Goal: Information Seeking & Learning: Compare options

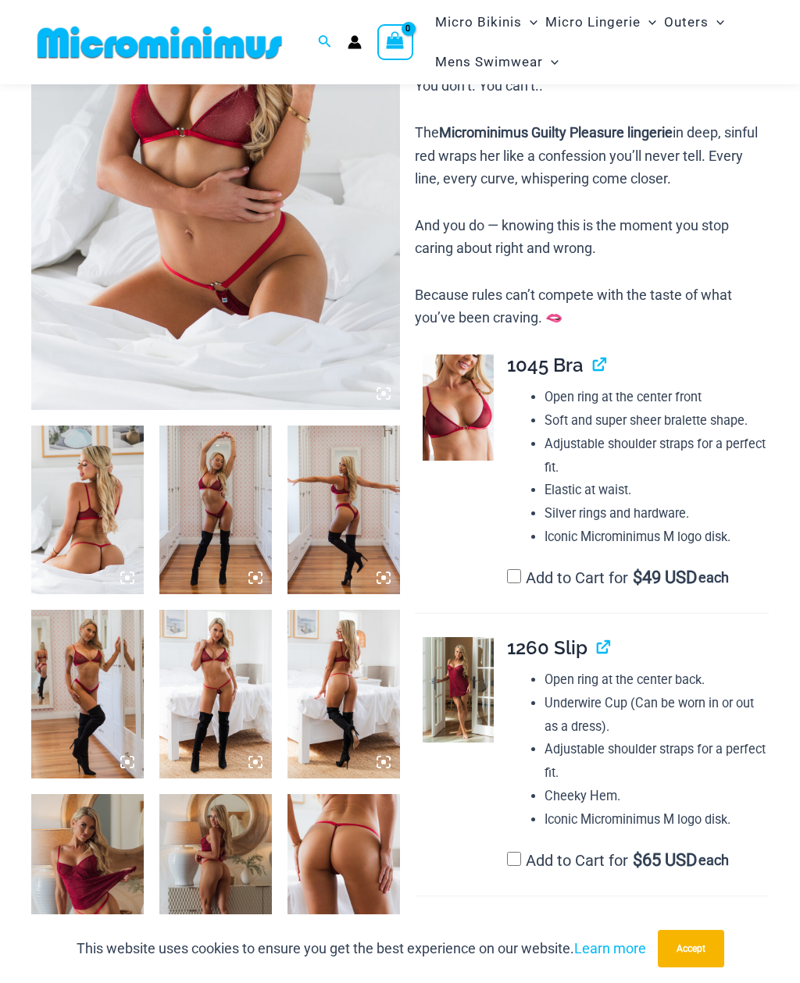
scroll to position [274, 0]
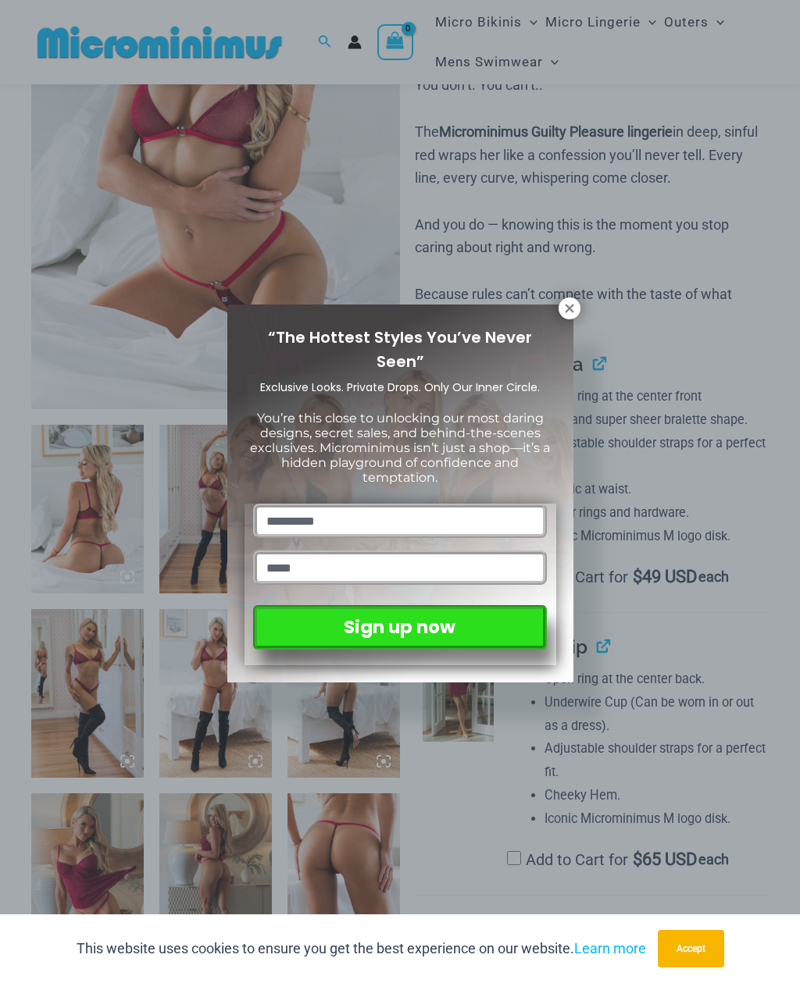
click at [565, 312] on icon at bounding box center [569, 308] width 9 height 9
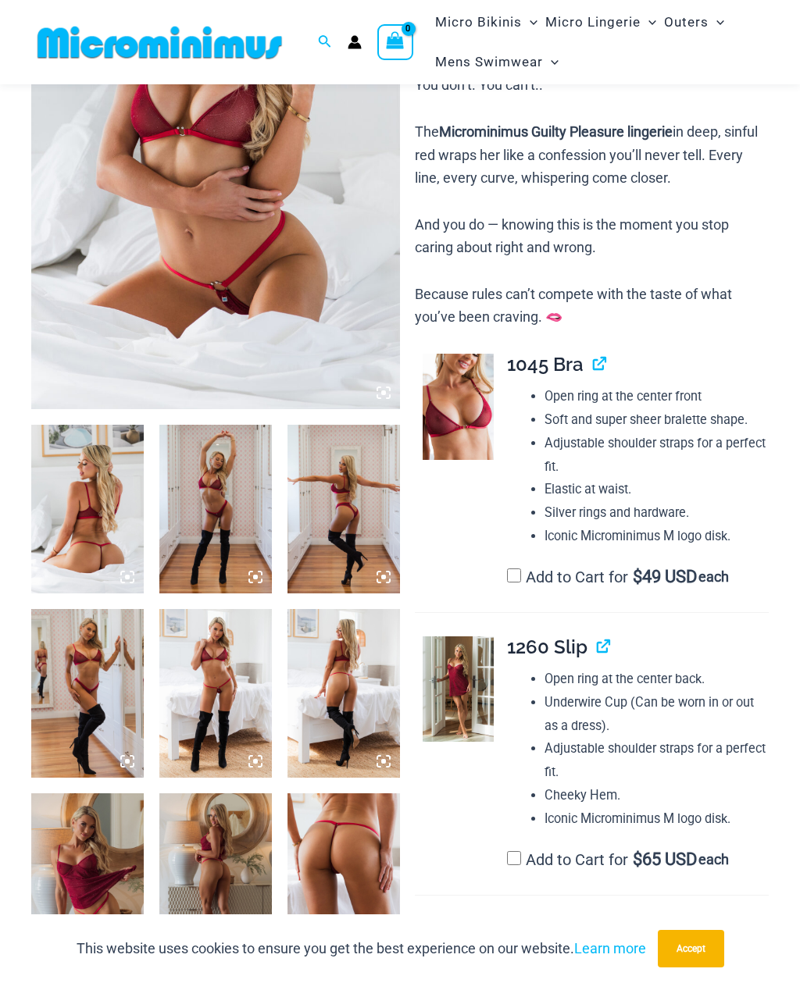
click at [132, 575] on icon at bounding box center [127, 577] width 14 height 14
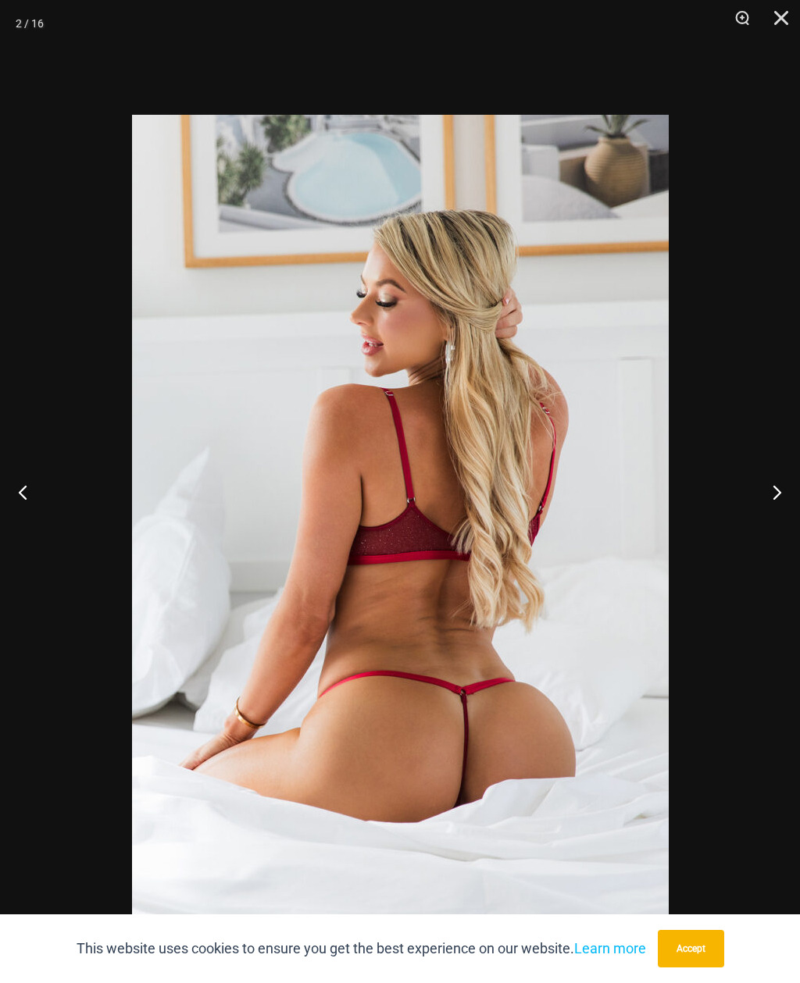
click at [775, 526] on button "Next" at bounding box center [770, 492] width 59 height 78
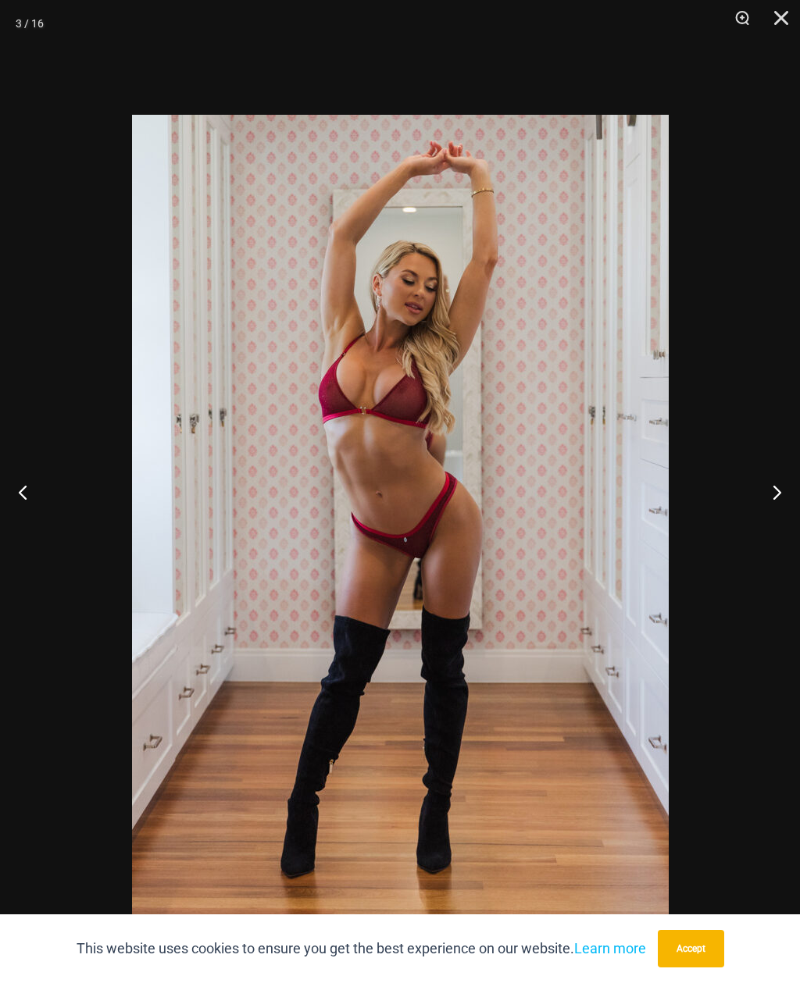
click at [777, 521] on button "Next" at bounding box center [770, 492] width 59 height 78
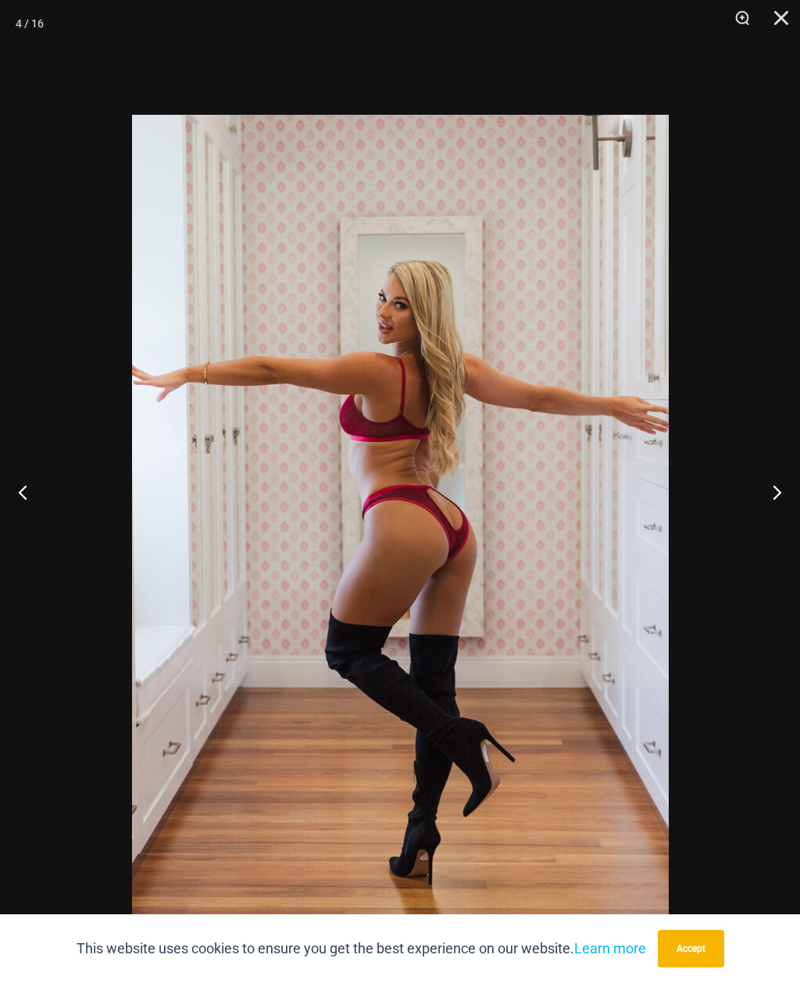
click at [775, 519] on button "Next" at bounding box center [770, 492] width 59 height 78
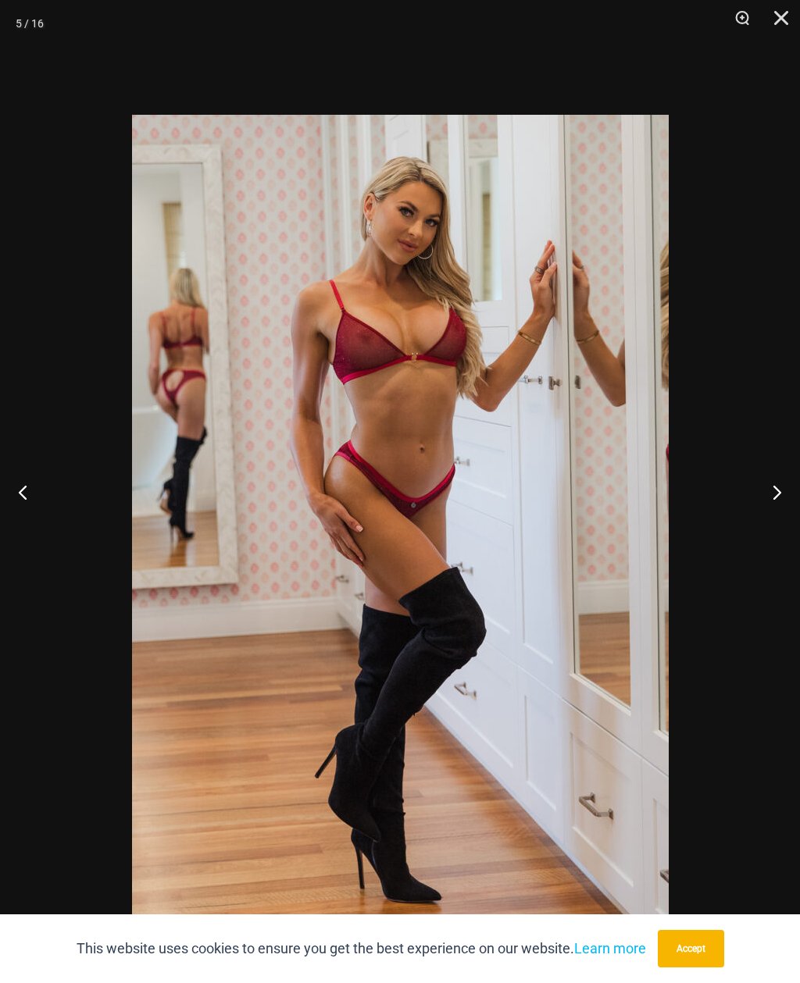
click at [776, 518] on button "Next" at bounding box center [770, 492] width 59 height 78
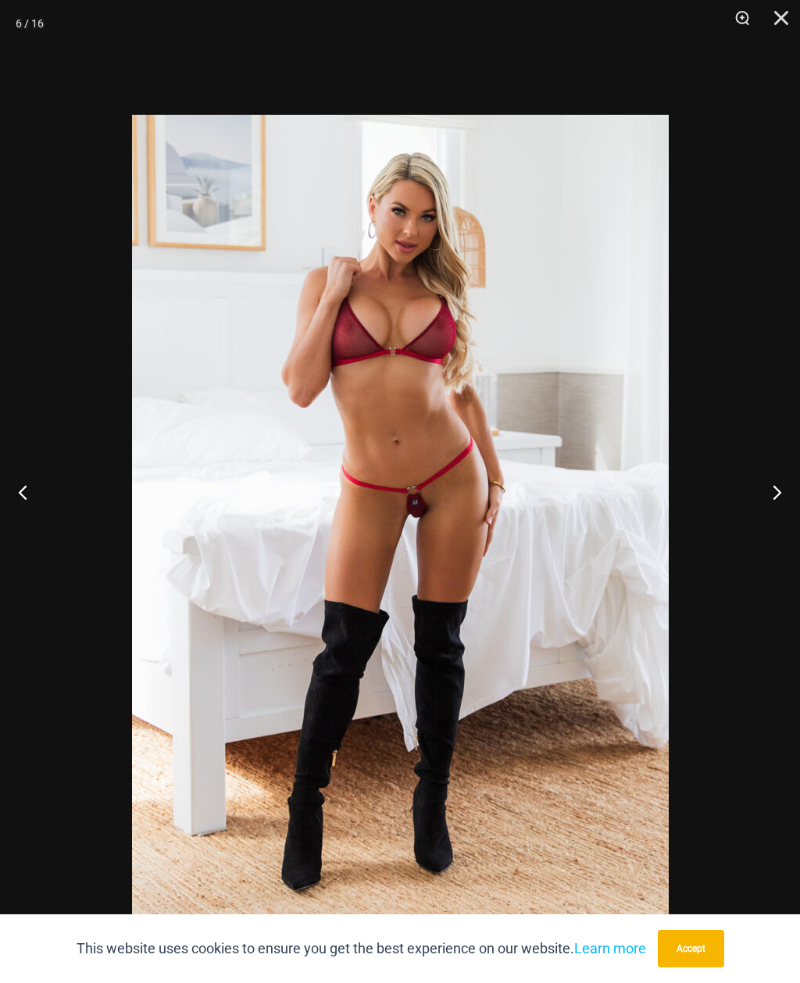
click at [770, 518] on button "Next" at bounding box center [770, 492] width 59 height 78
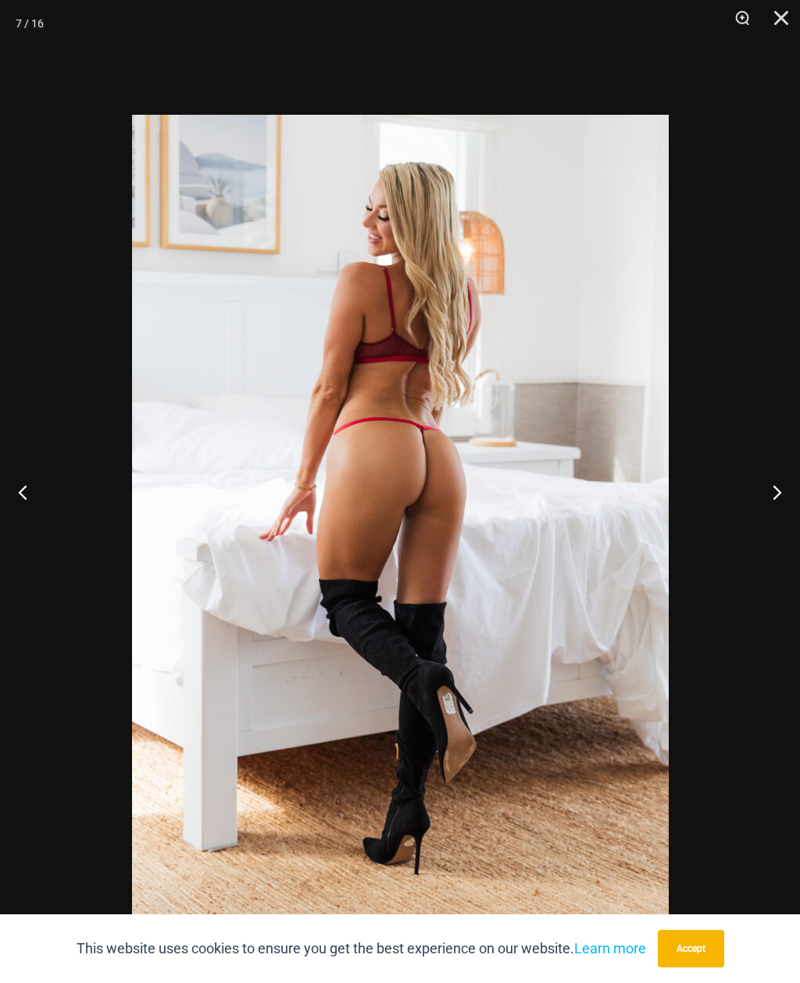
click at [778, 516] on button "Next" at bounding box center [770, 492] width 59 height 78
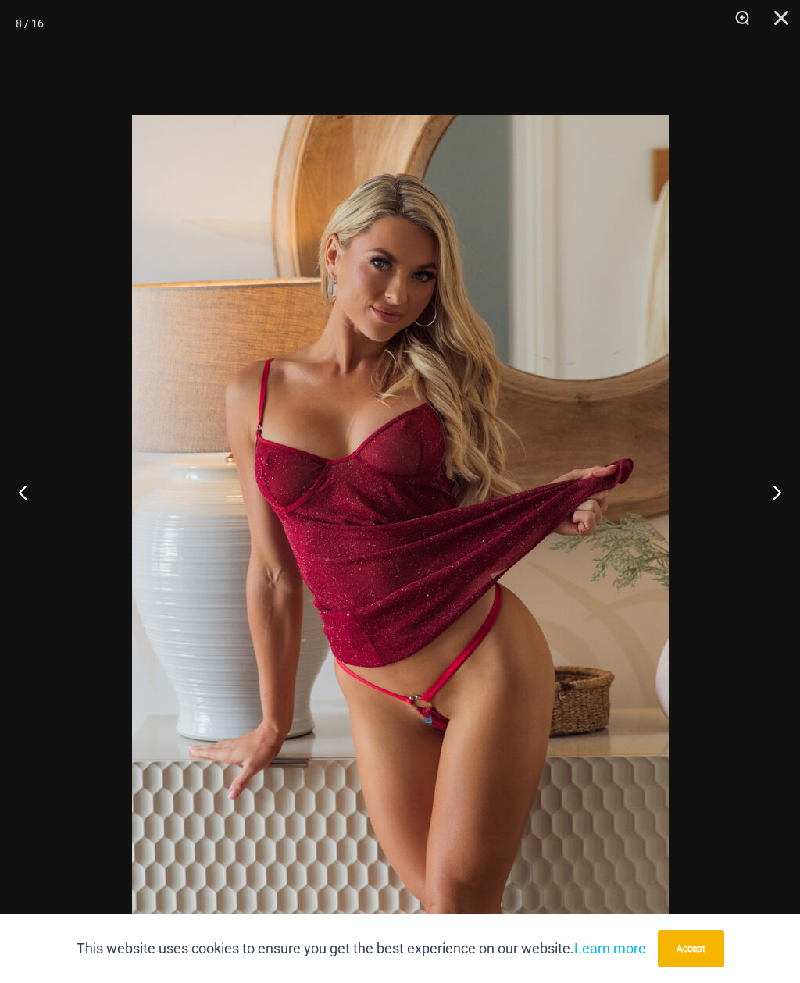
click at [764, 522] on button "Next" at bounding box center [770, 492] width 59 height 78
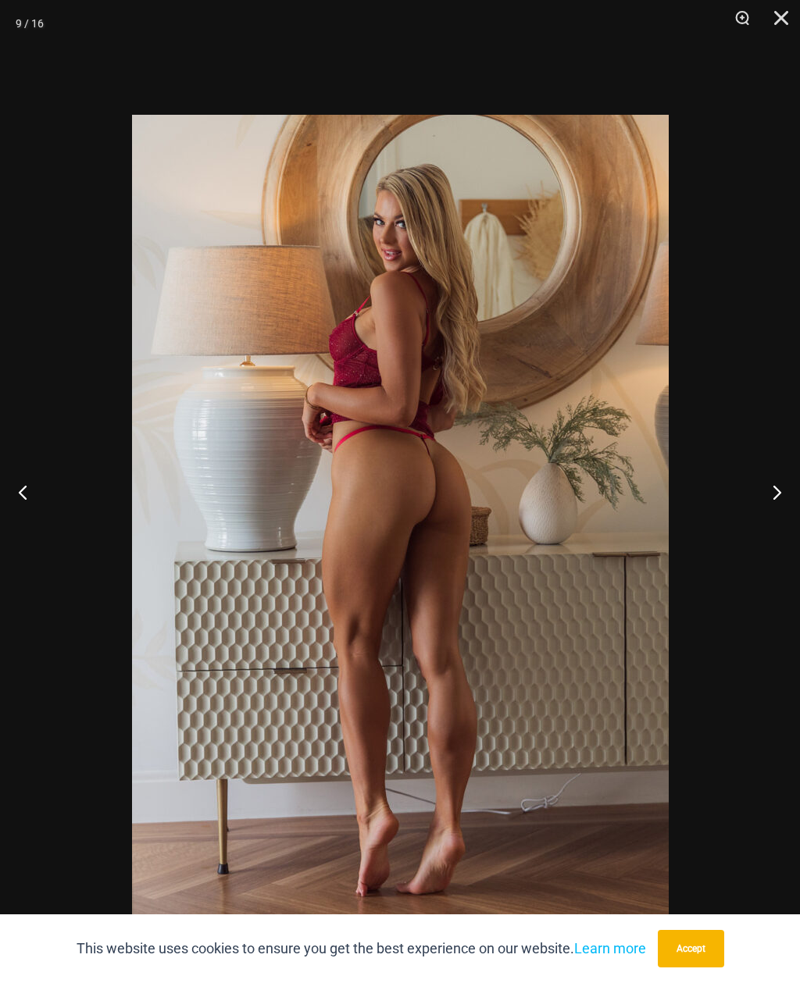
click at [767, 522] on button "Next" at bounding box center [770, 492] width 59 height 78
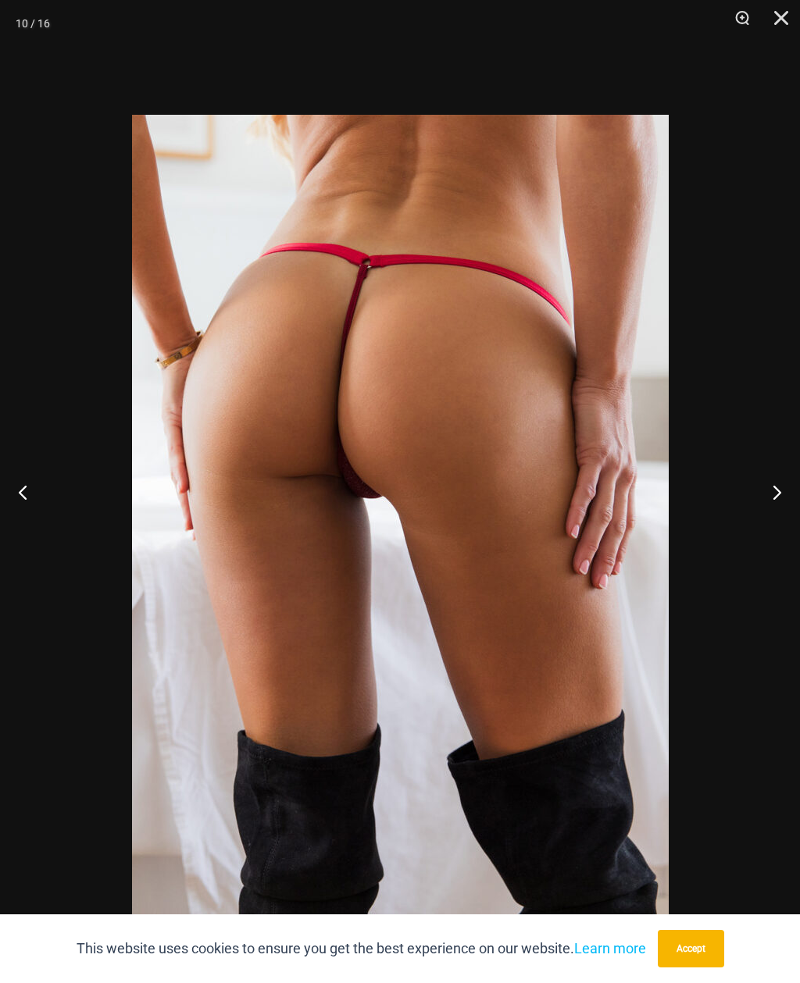
click at [769, 526] on button "Next" at bounding box center [770, 492] width 59 height 78
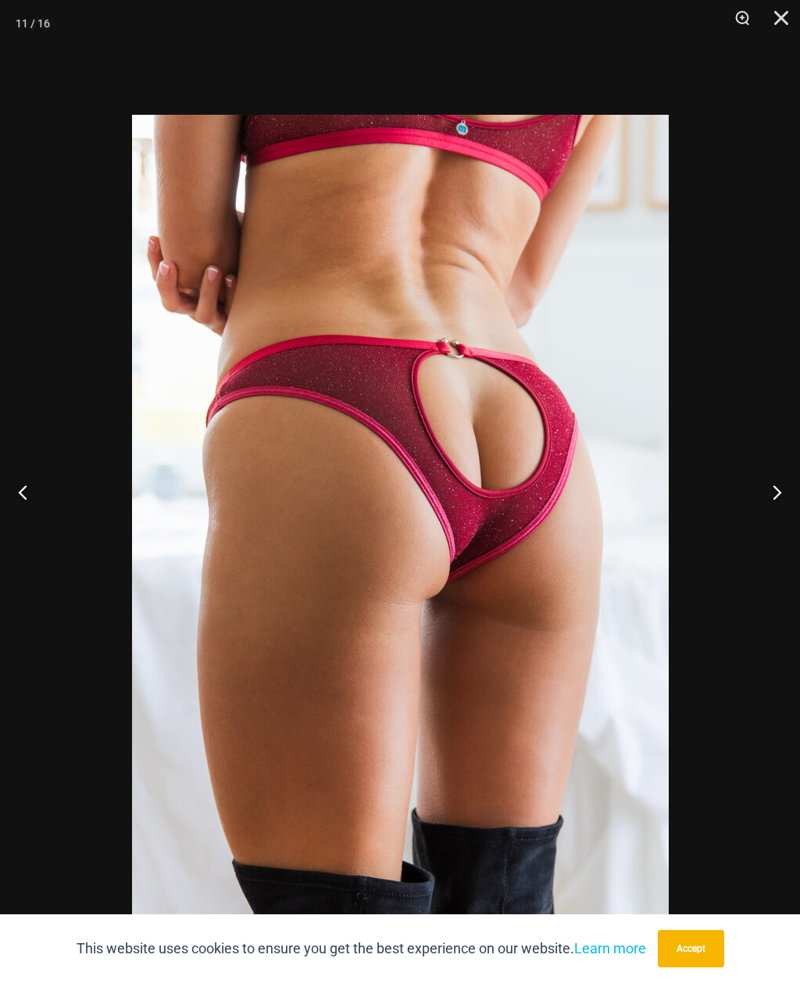
click at [770, 519] on button "Next" at bounding box center [770, 492] width 59 height 78
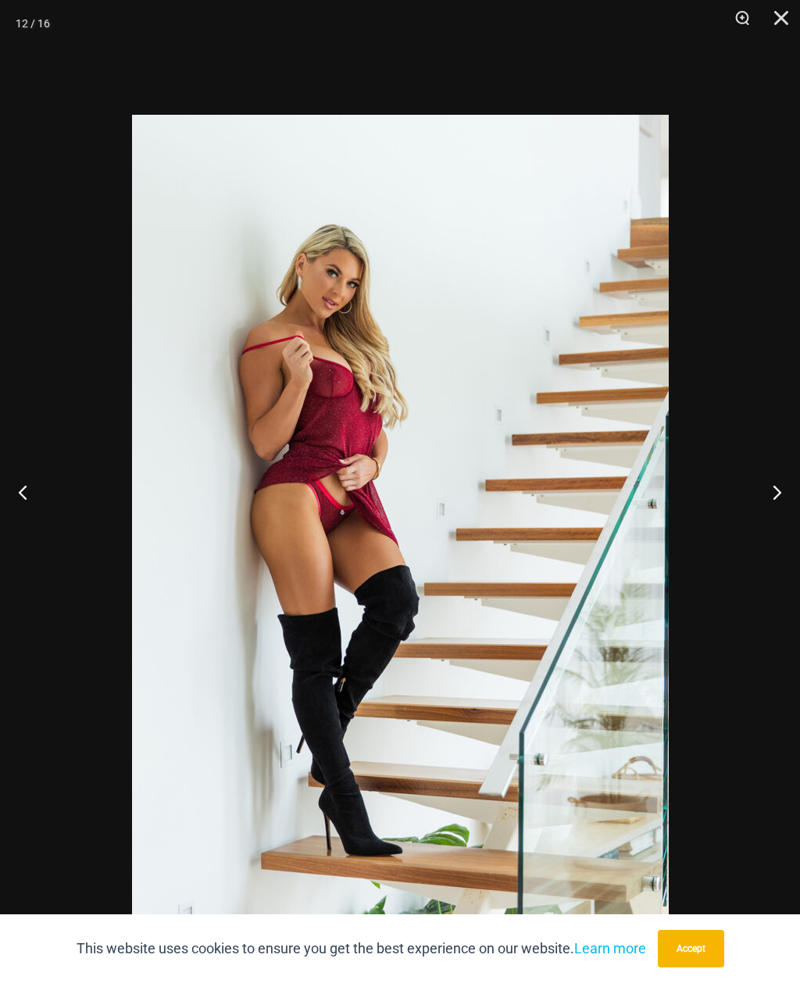
click at [769, 520] on button "Next" at bounding box center [770, 492] width 59 height 78
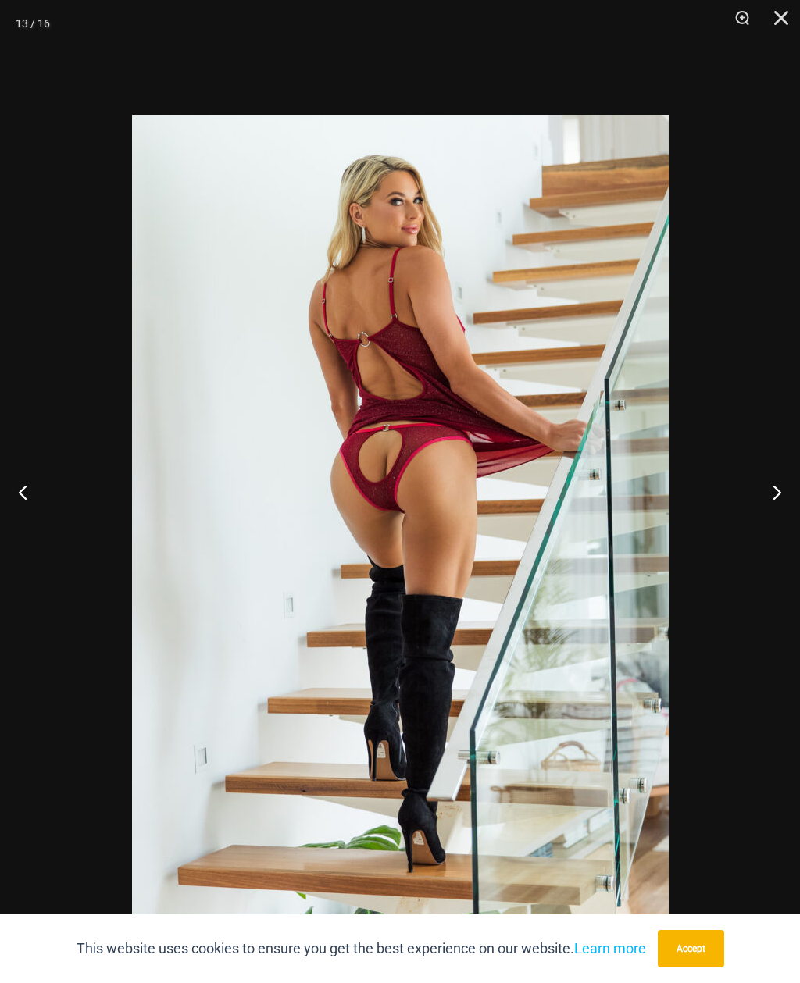
click at [770, 519] on button "Next" at bounding box center [770, 492] width 59 height 78
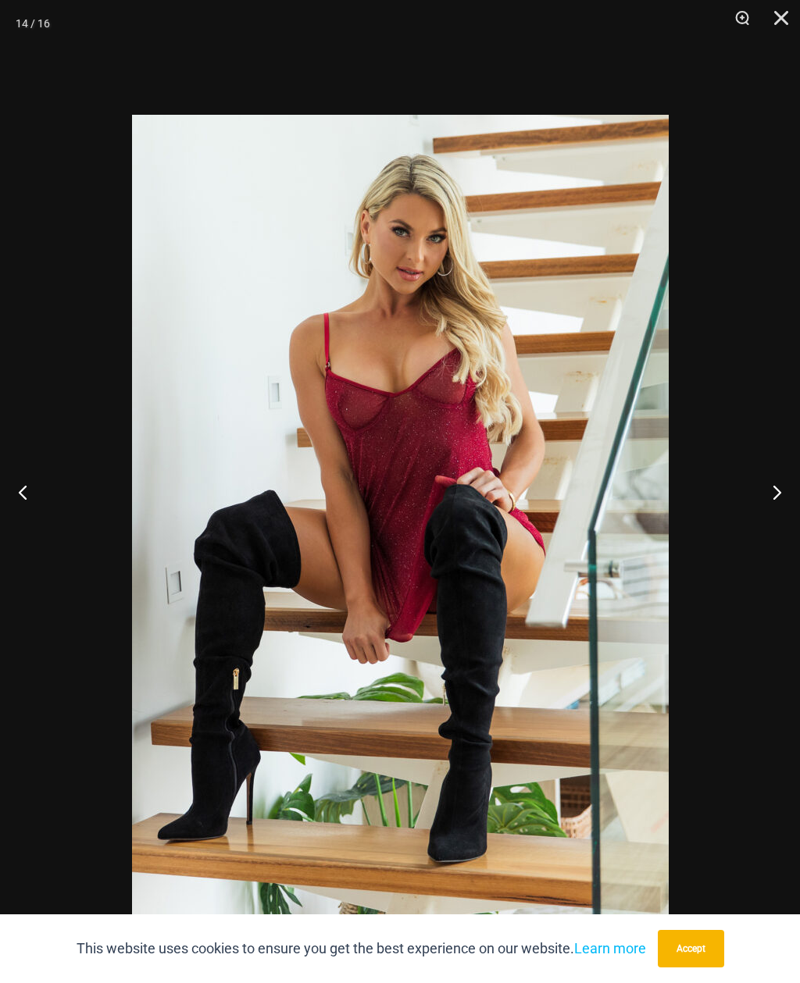
click at [776, 519] on button "Next" at bounding box center [770, 492] width 59 height 78
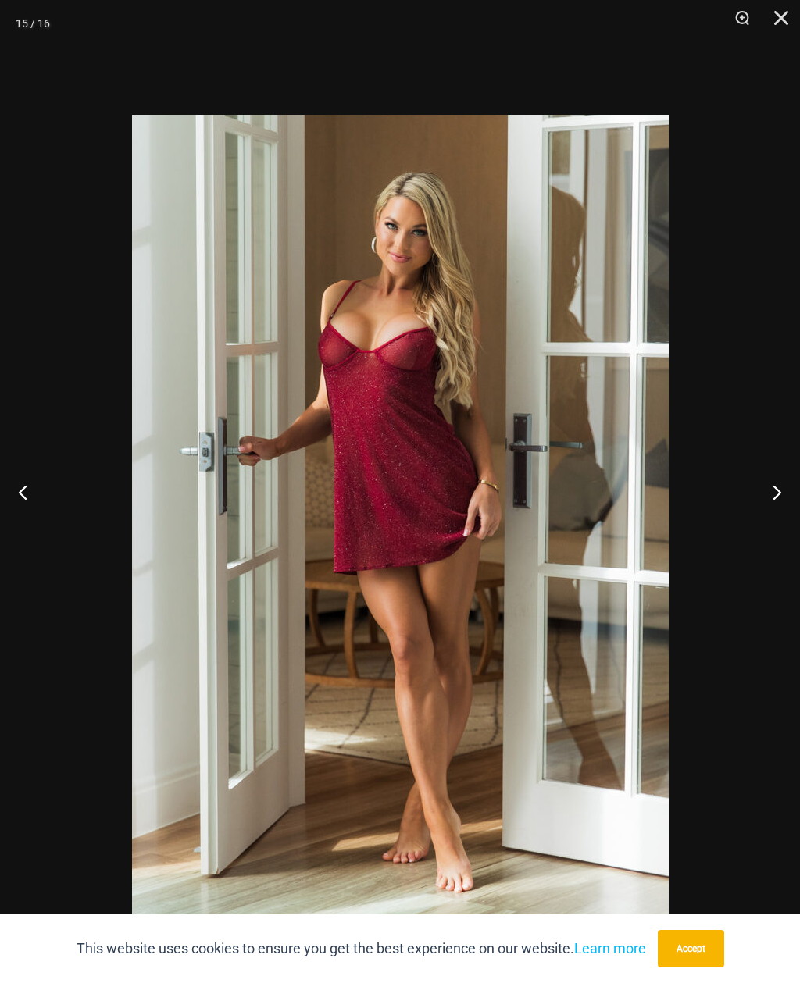
click at [778, 520] on button "Next" at bounding box center [770, 492] width 59 height 78
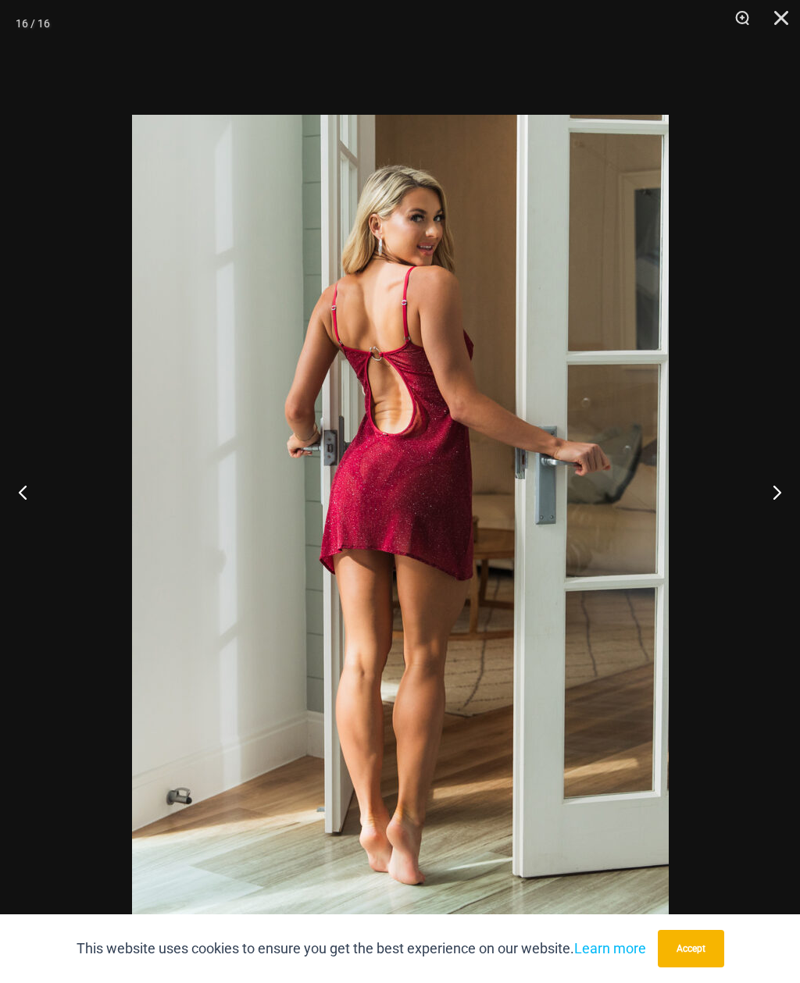
click at [774, 522] on button "Next" at bounding box center [770, 492] width 59 height 78
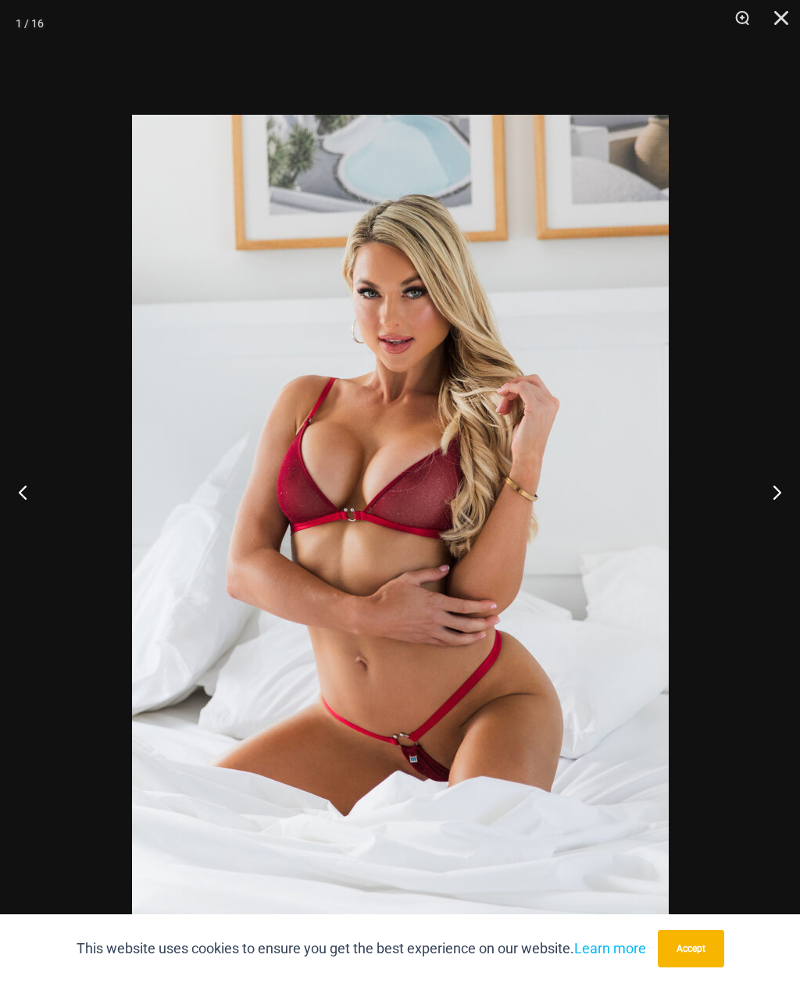
click at [775, 519] on button "Next" at bounding box center [770, 492] width 59 height 78
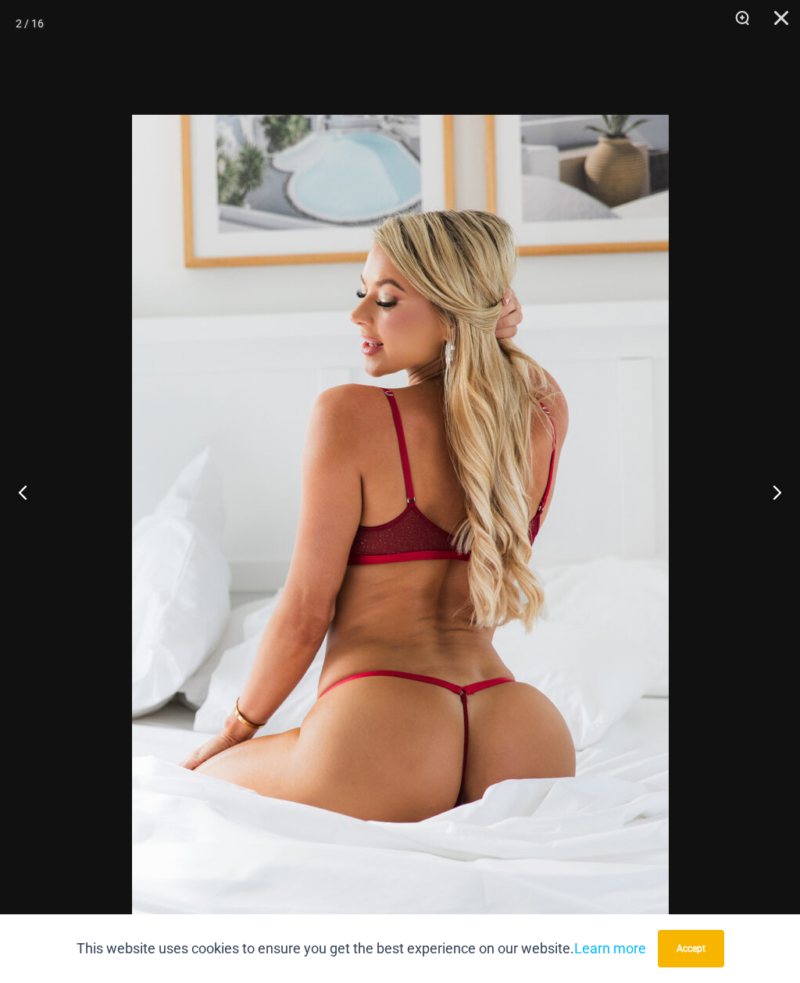
click at [772, 517] on button "Next" at bounding box center [770, 492] width 59 height 78
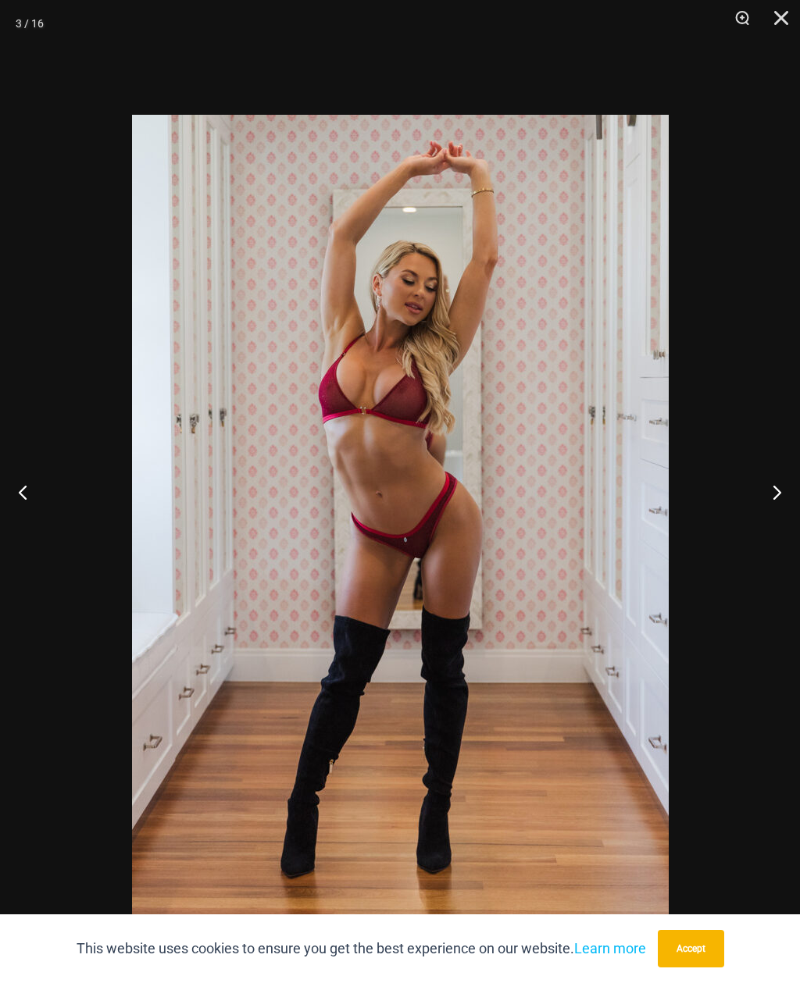
click at [775, 517] on button "Next" at bounding box center [770, 492] width 59 height 78
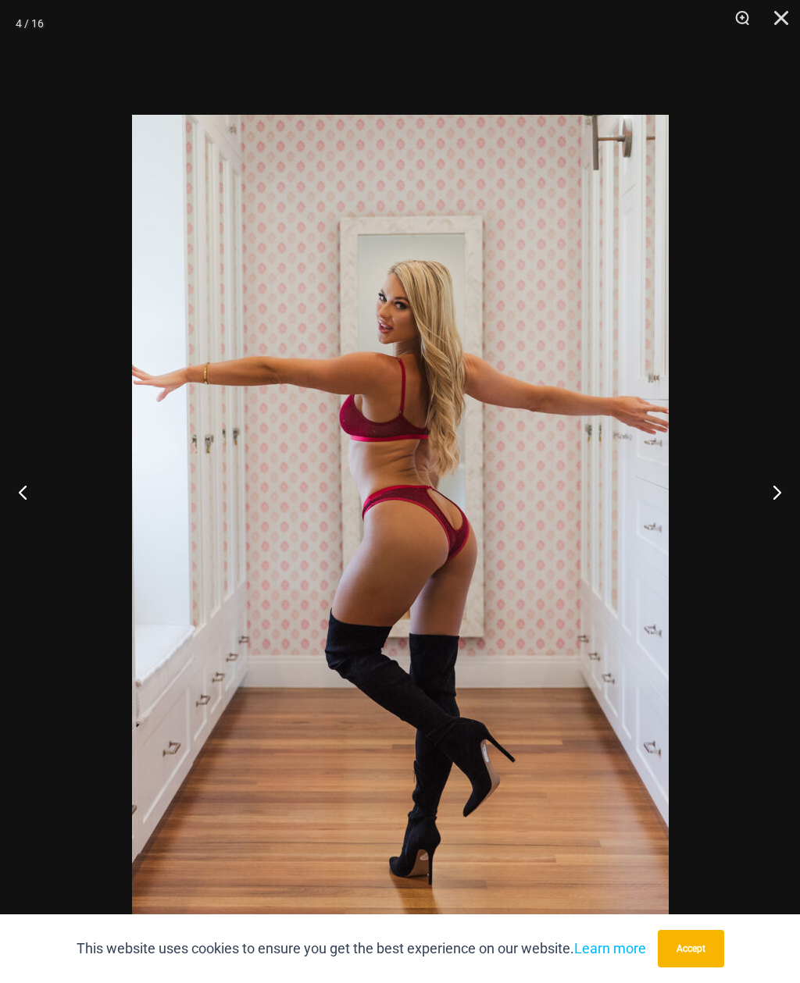
click at [775, 517] on button "Next" at bounding box center [770, 492] width 59 height 78
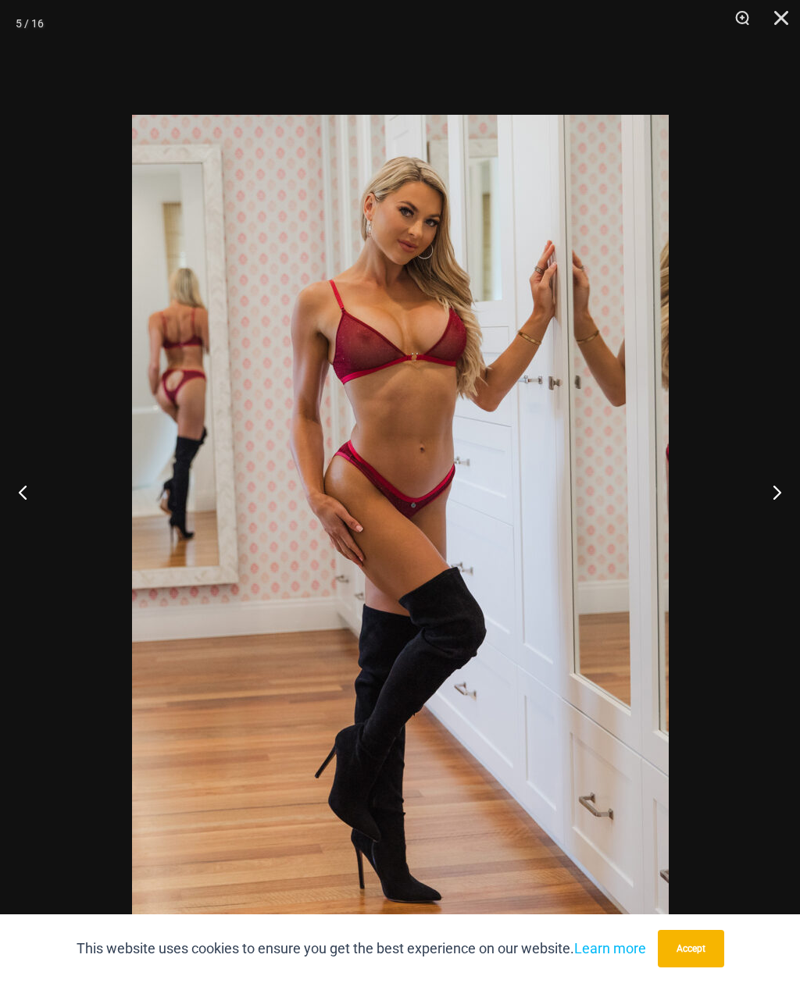
click at [773, 516] on button "Next" at bounding box center [770, 492] width 59 height 78
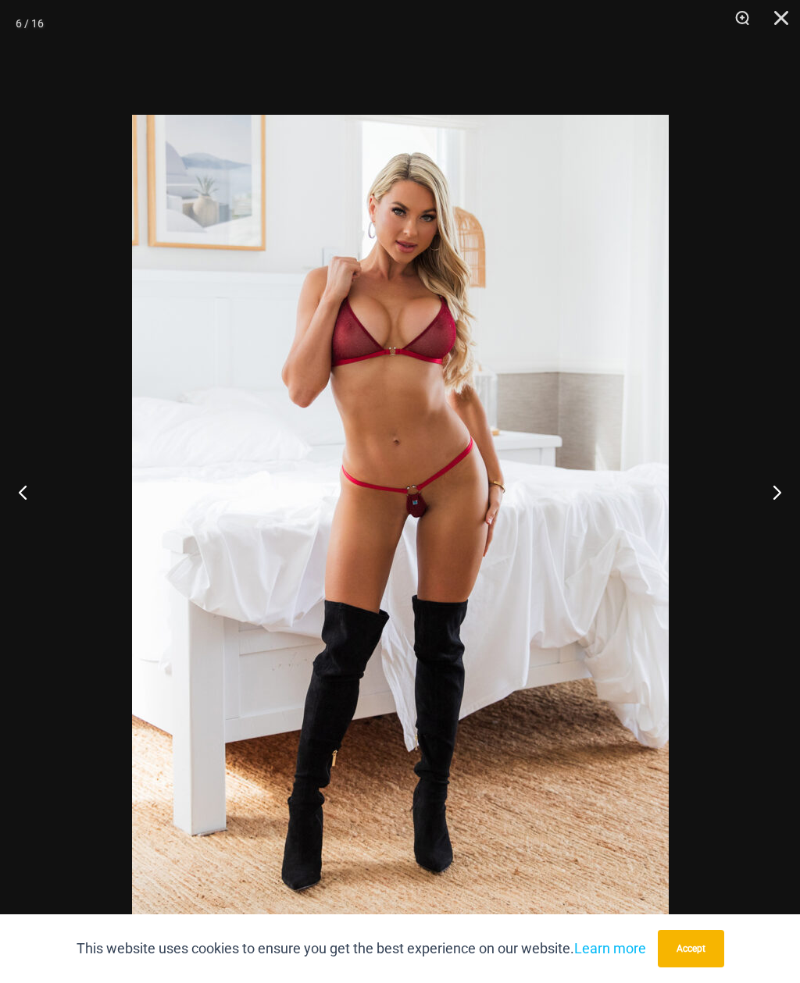
click at [772, 513] on button "Next" at bounding box center [770, 492] width 59 height 78
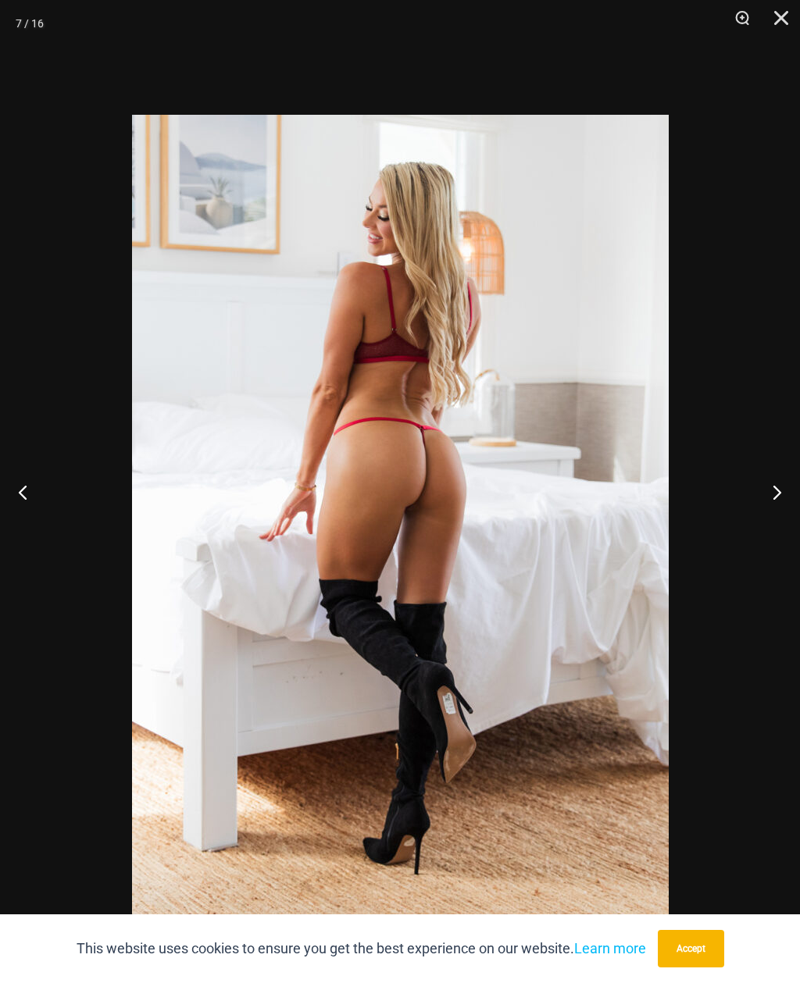
click at [770, 512] on button "Next" at bounding box center [770, 492] width 59 height 78
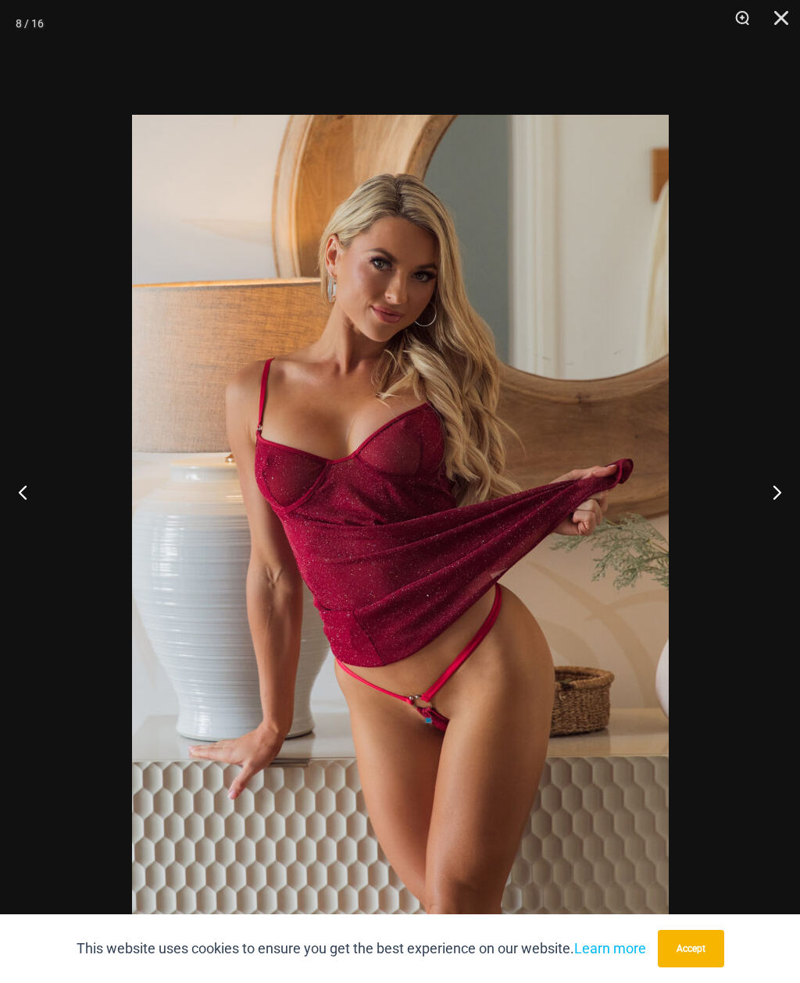
click at [763, 512] on button "Next" at bounding box center [770, 492] width 59 height 78
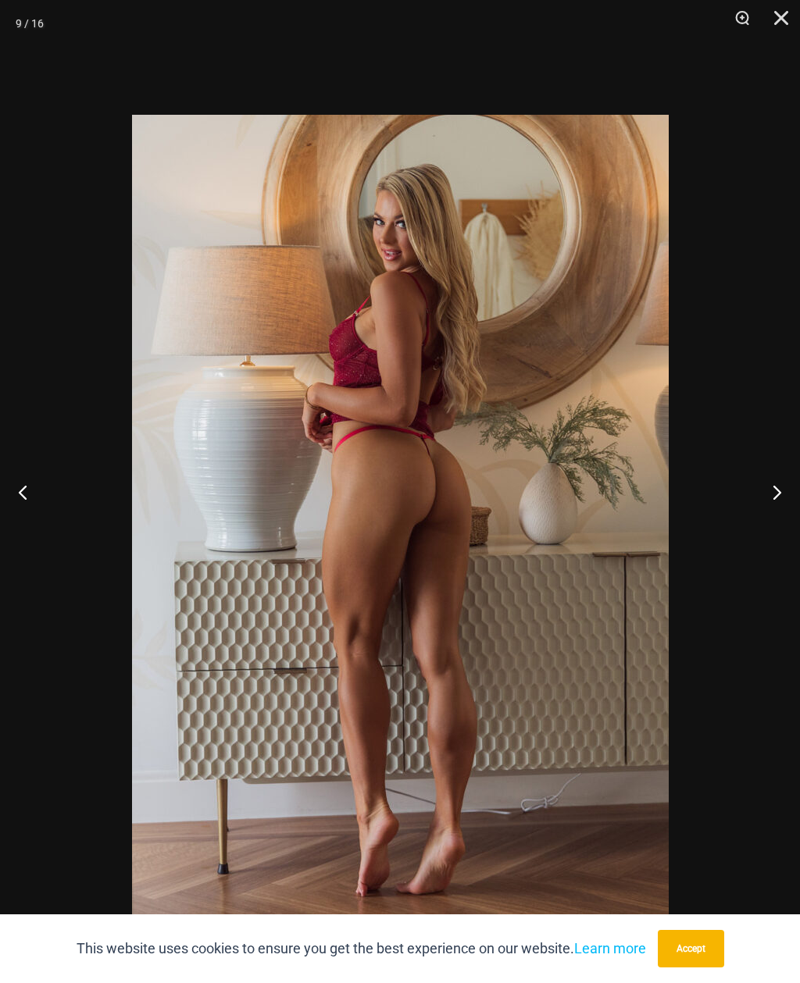
click at [758, 515] on button "Next" at bounding box center [770, 492] width 59 height 78
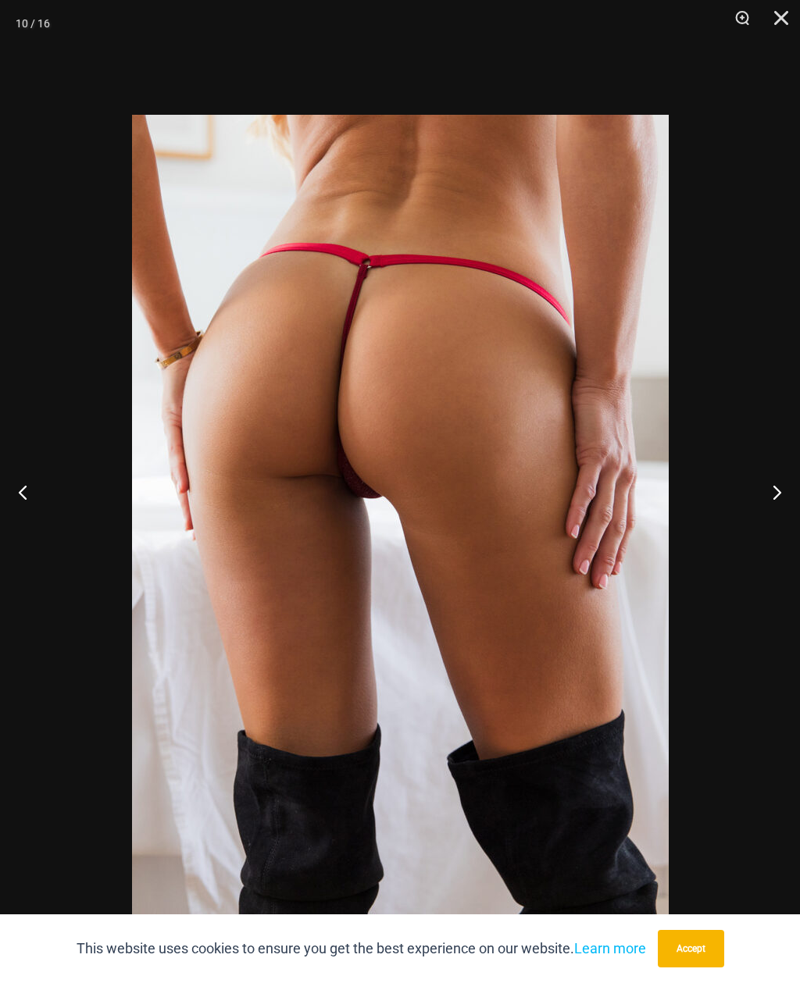
click at [766, 514] on button "Next" at bounding box center [770, 492] width 59 height 78
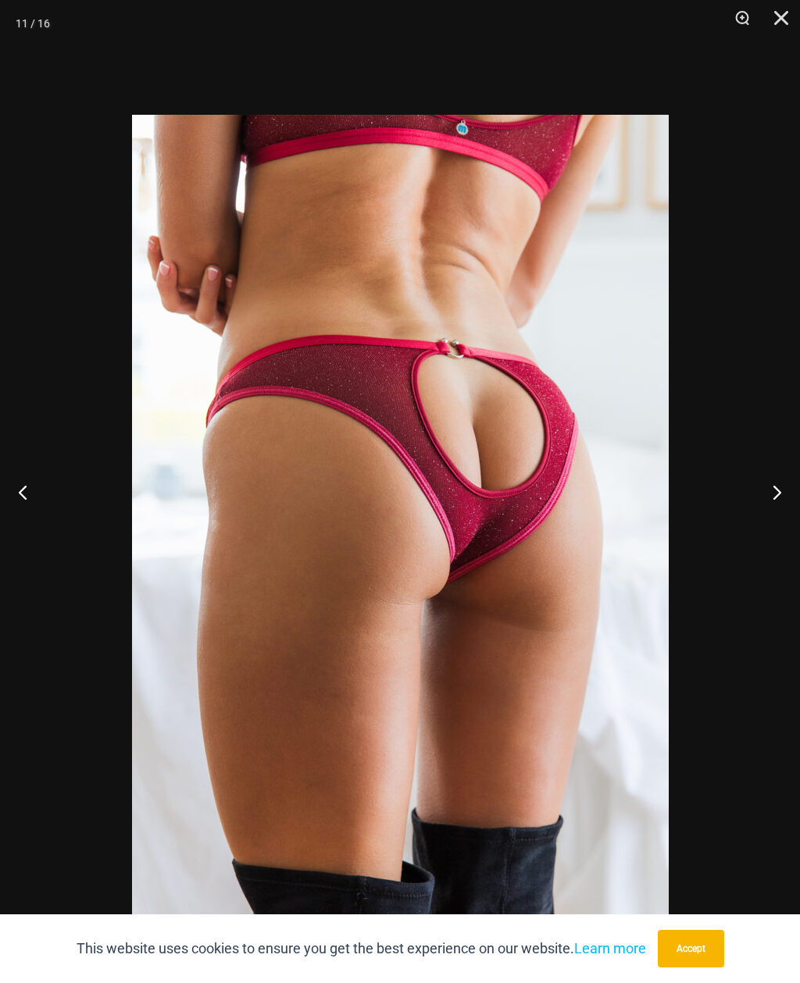
click at [771, 511] on button "Next" at bounding box center [770, 492] width 59 height 78
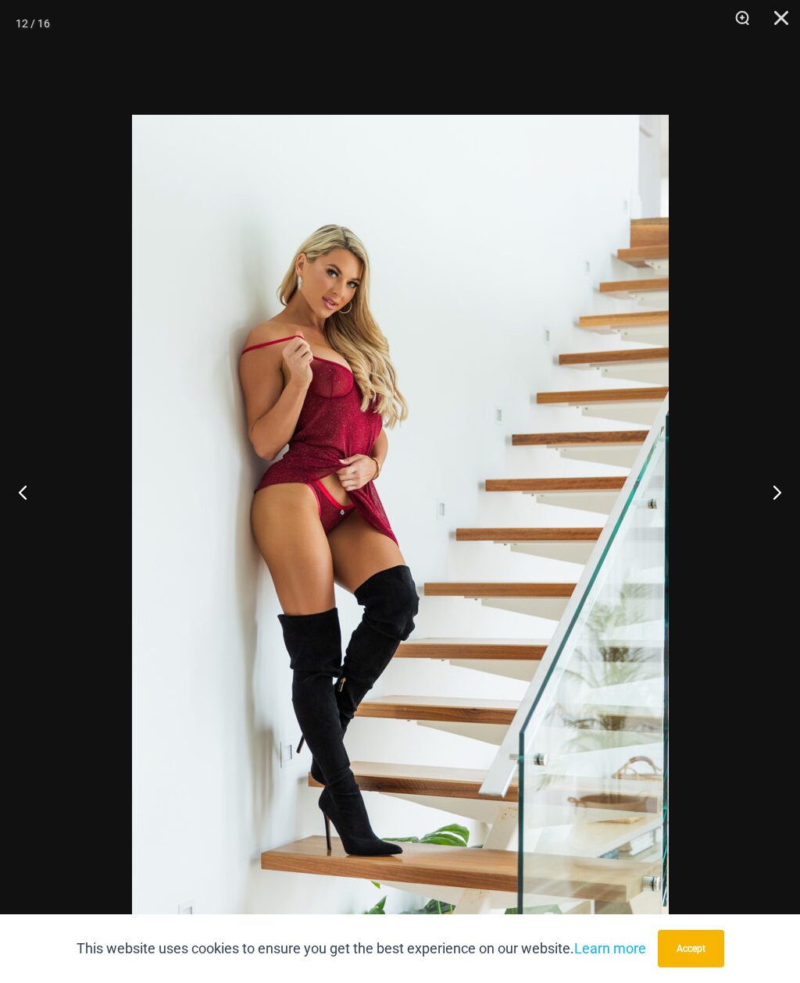
click at [769, 512] on button "Next" at bounding box center [770, 492] width 59 height 78
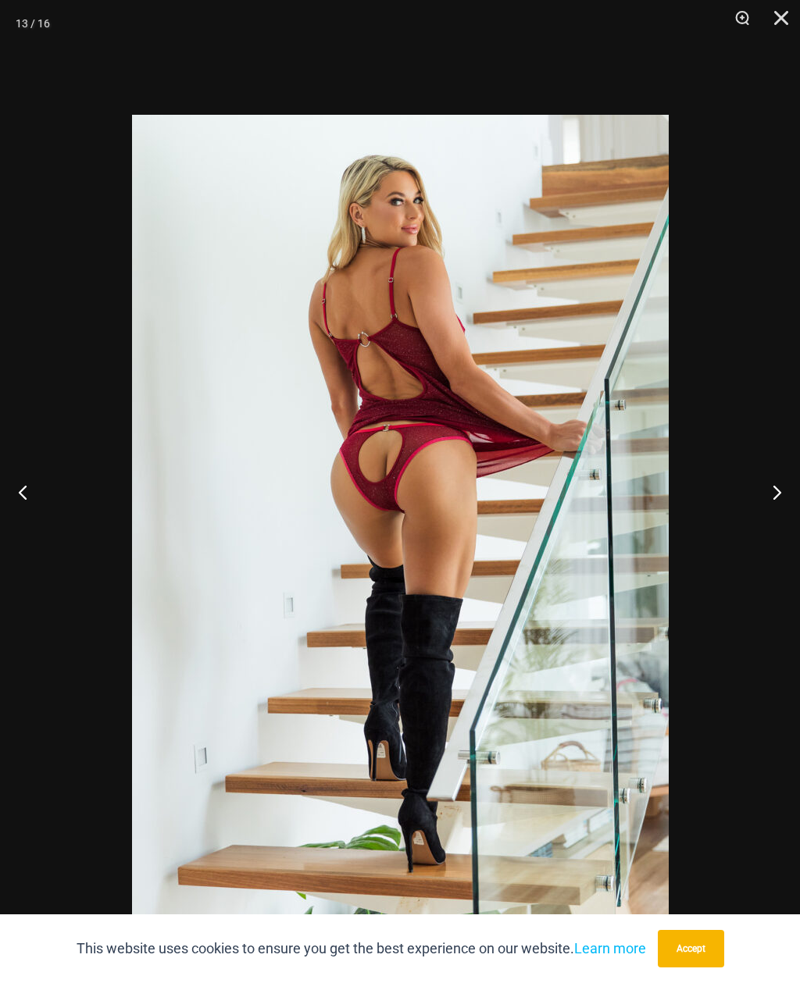
click at [782, 27] on button "Close" at bounding box center [775, 23] width 39 height 47
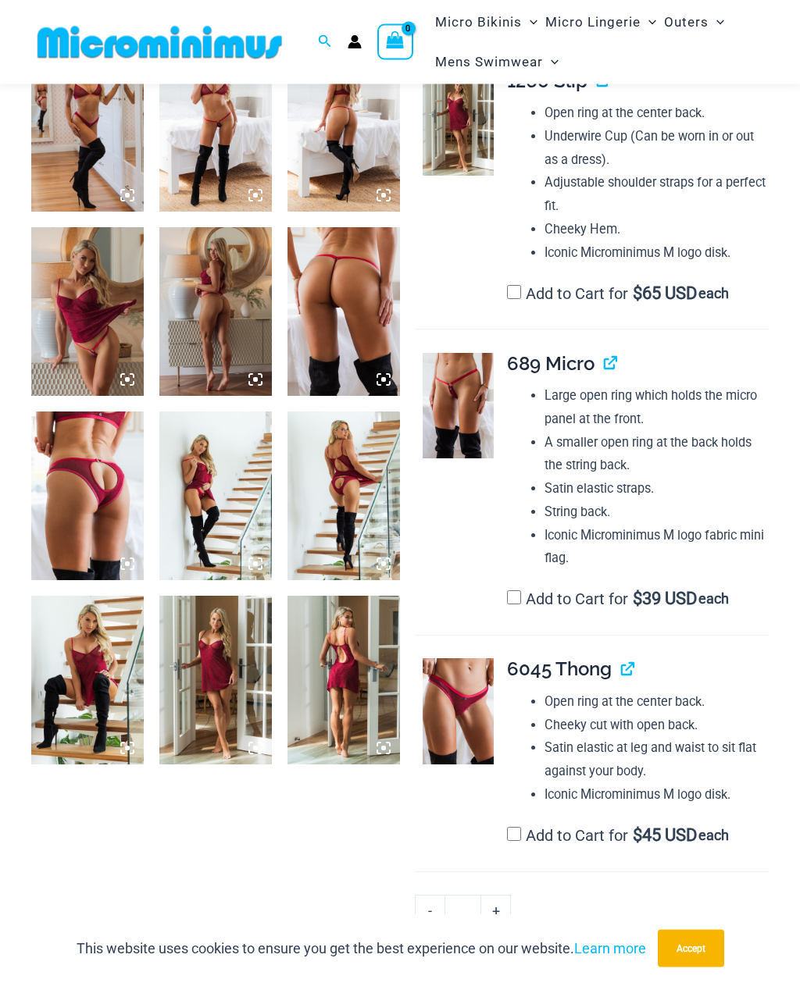
scroll to position [840, 0]
click at [465, 697] on img at bounding box center [458, 711] width 71 height 106
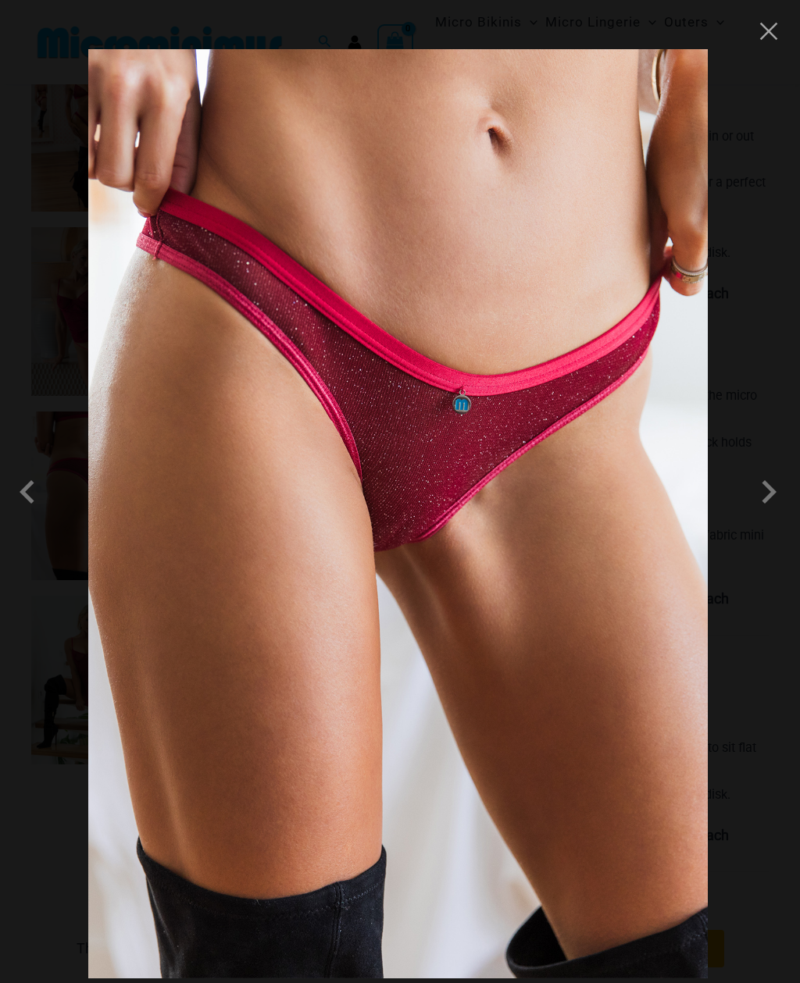
click at [770, 515] on span at bounding box center [768, 492] width 47 height 47
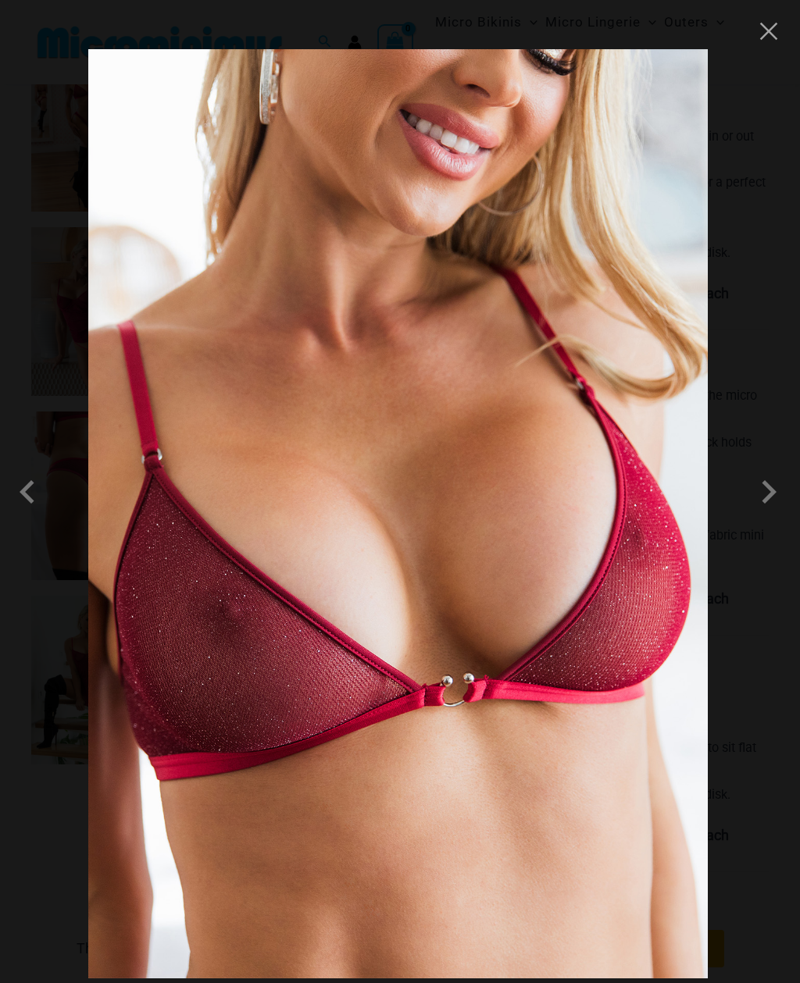
click at [764, 515] on span at bounding box center [768, 492] width 47 height 47
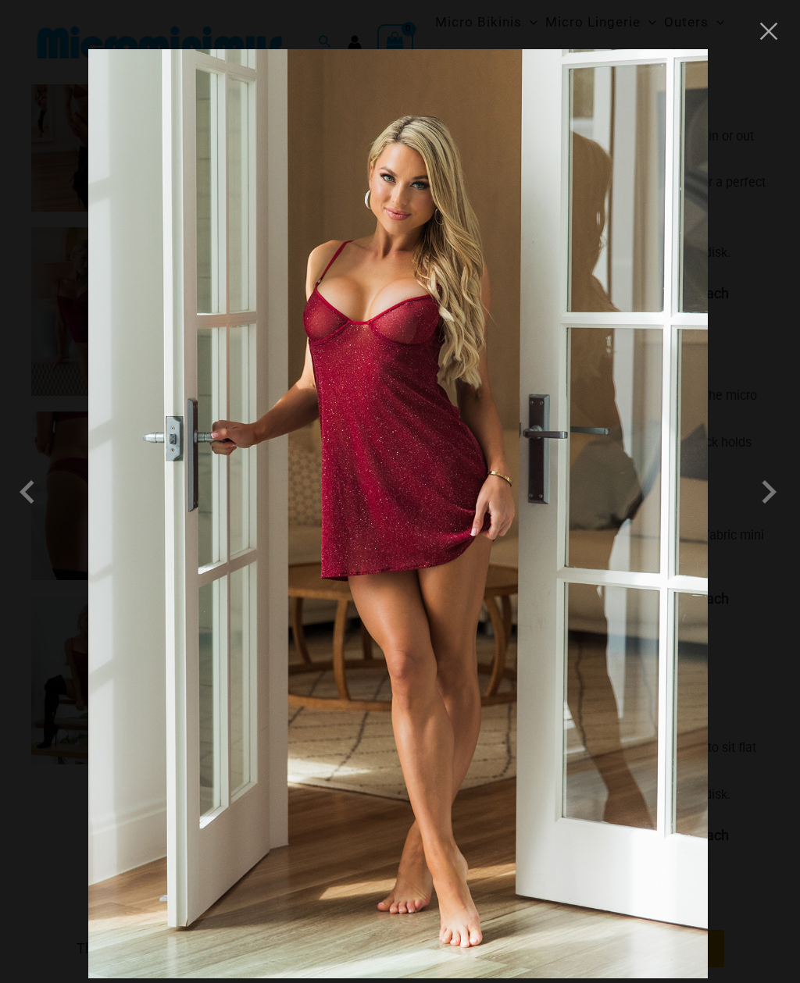
click at [772, 515] on span at bounding box center [768, 492] width 47 height 47
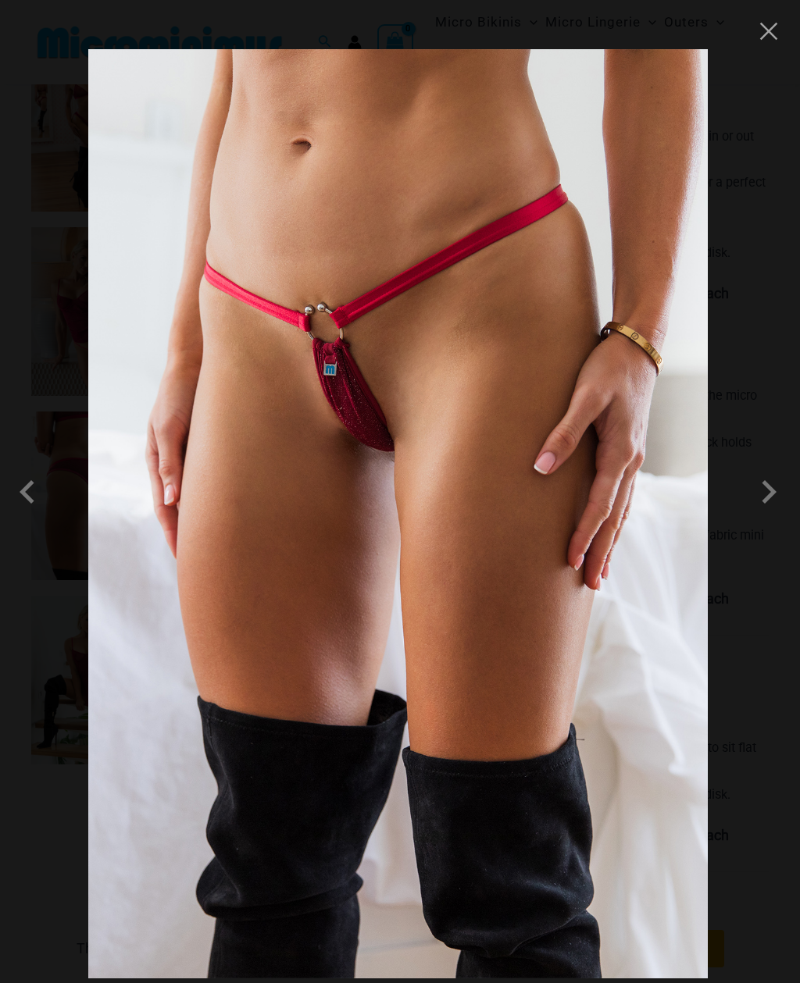
click at [773, 515] on span at bounding box center [768, 492] width 47 height 47
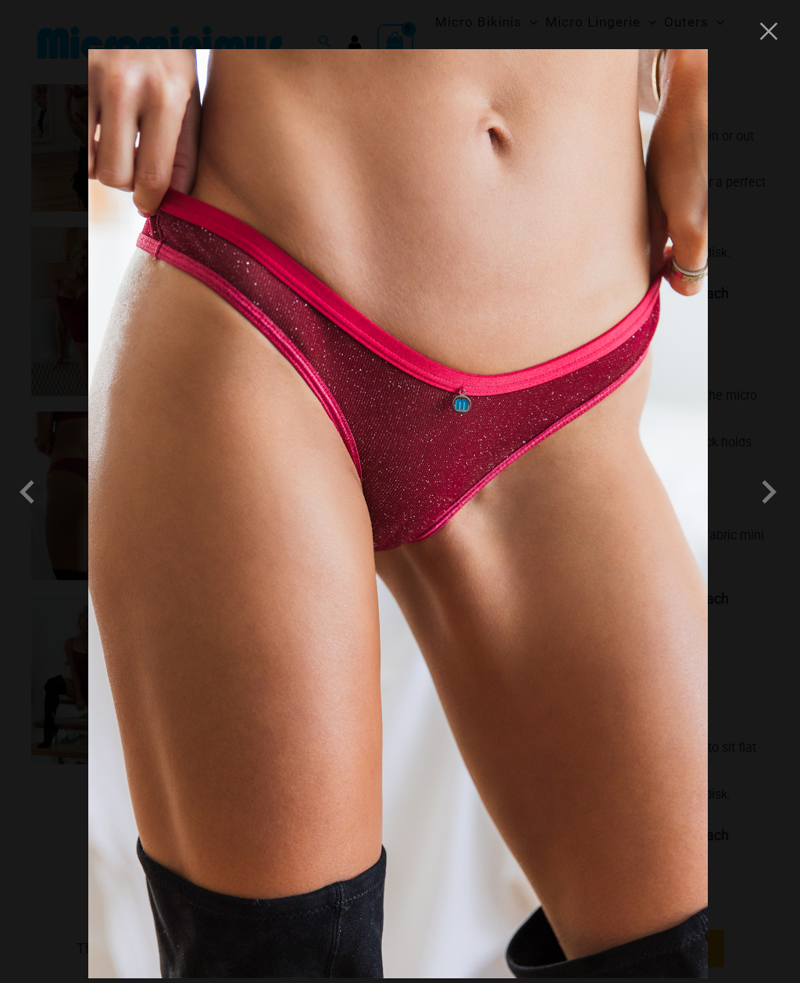
click at [768, 514] on span at bounding box center [768, 492] width 47 height 47
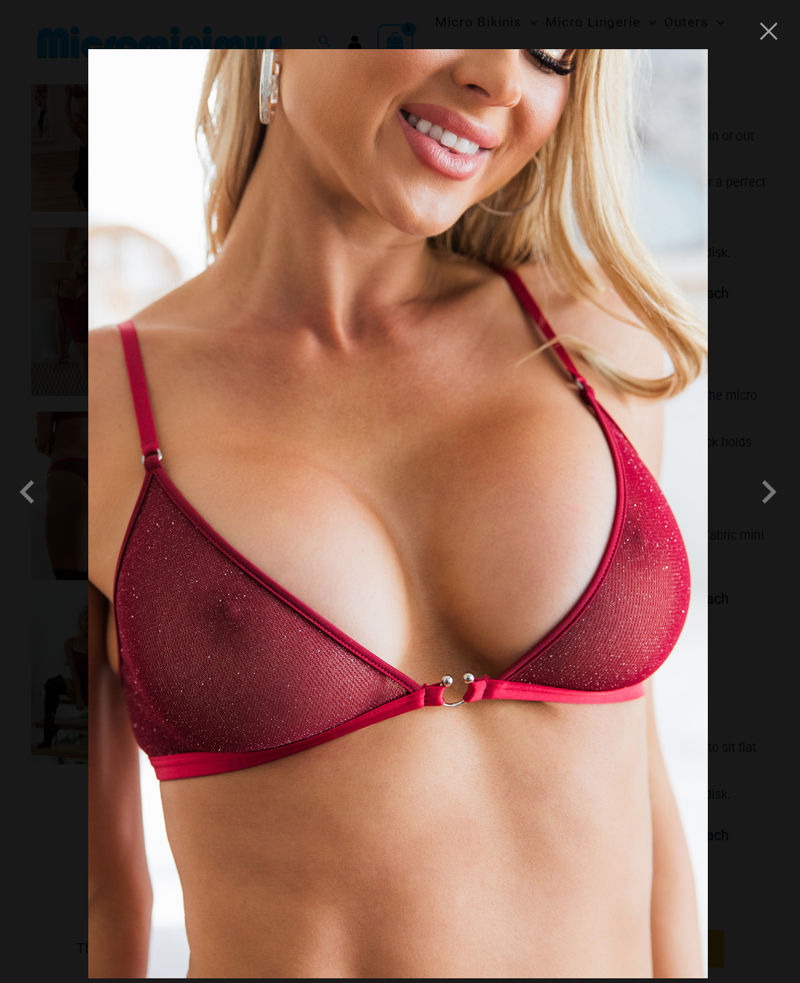
click at [769, 42] on button "Close" at bounding box center [768, 31] width 23 height 23
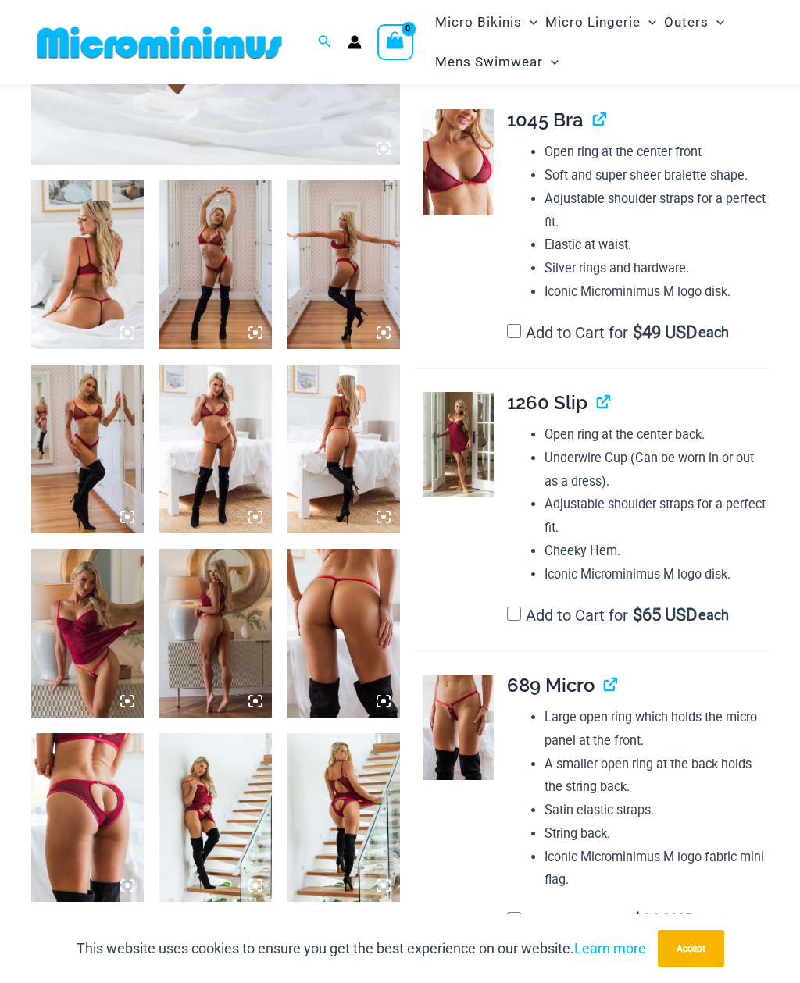
scroll to position [0, 0]
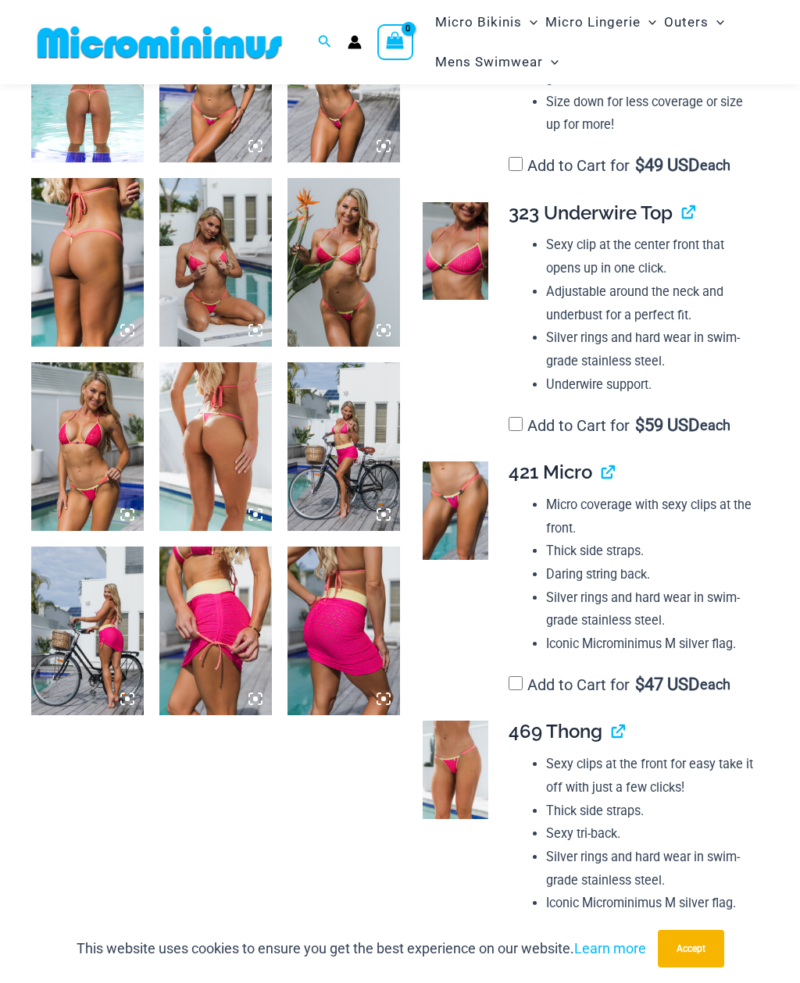
scroll to position [890, 0]
click at [459, 490] on img at bounding box center [456, 510] width 66 height 98
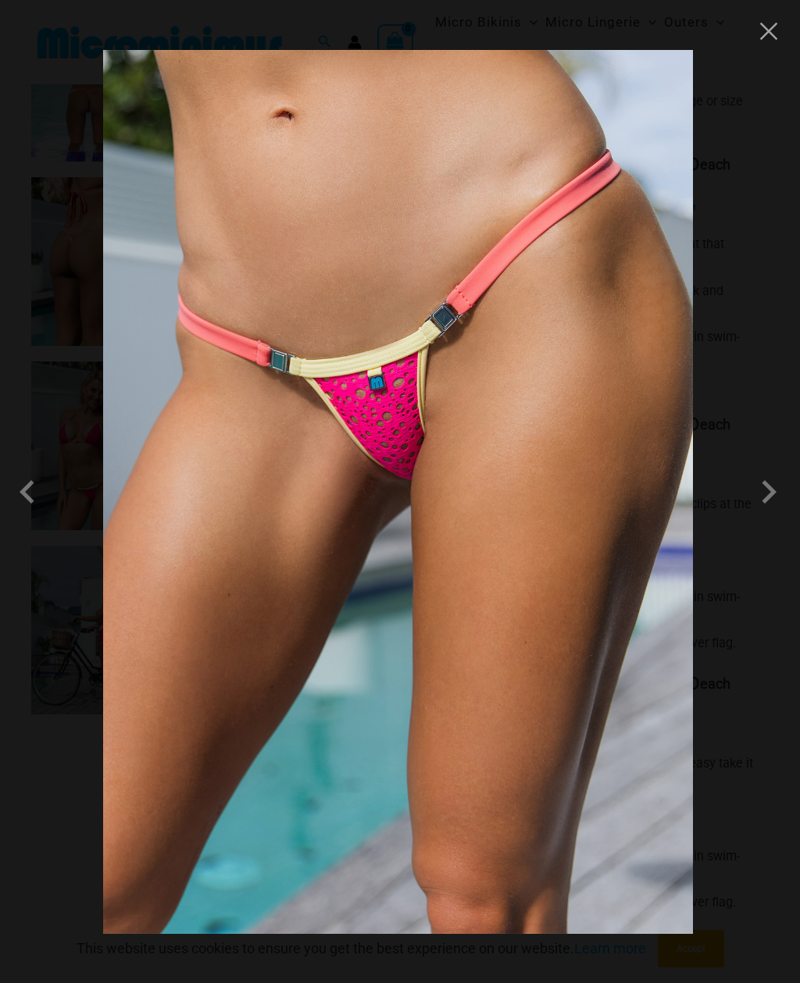
click at [780, 491] on span at bounding box center [768, 492] width 47 height 47
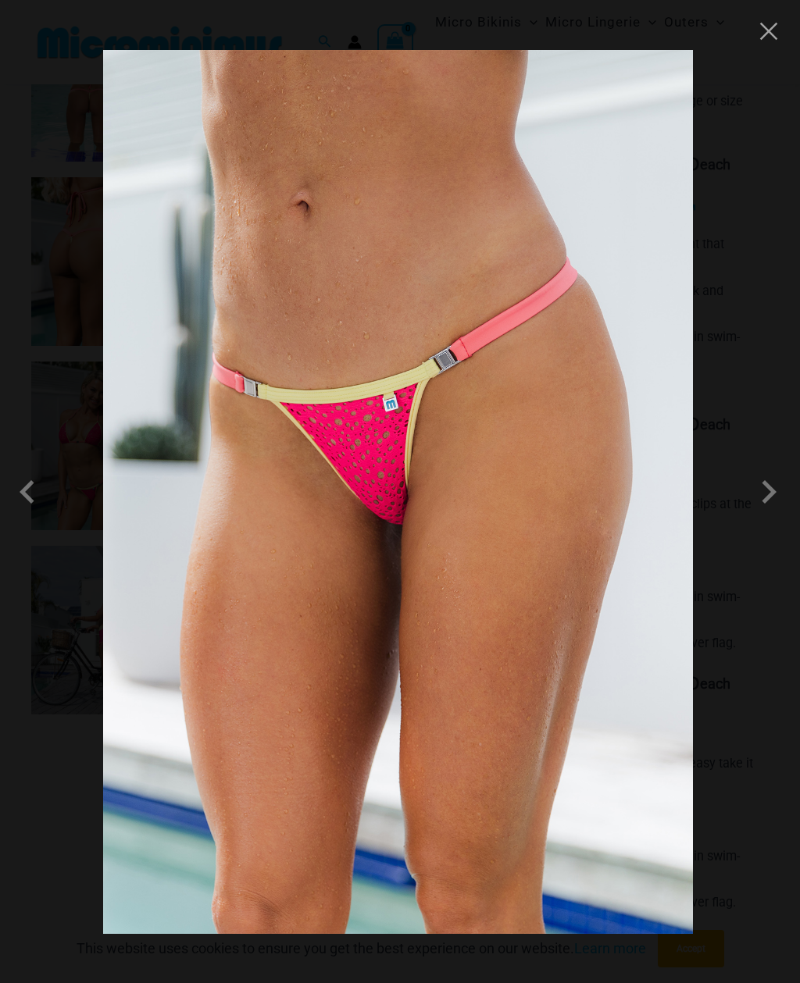
click at [774, 491] on span at bounding box center [768, 492] width 47 height 47
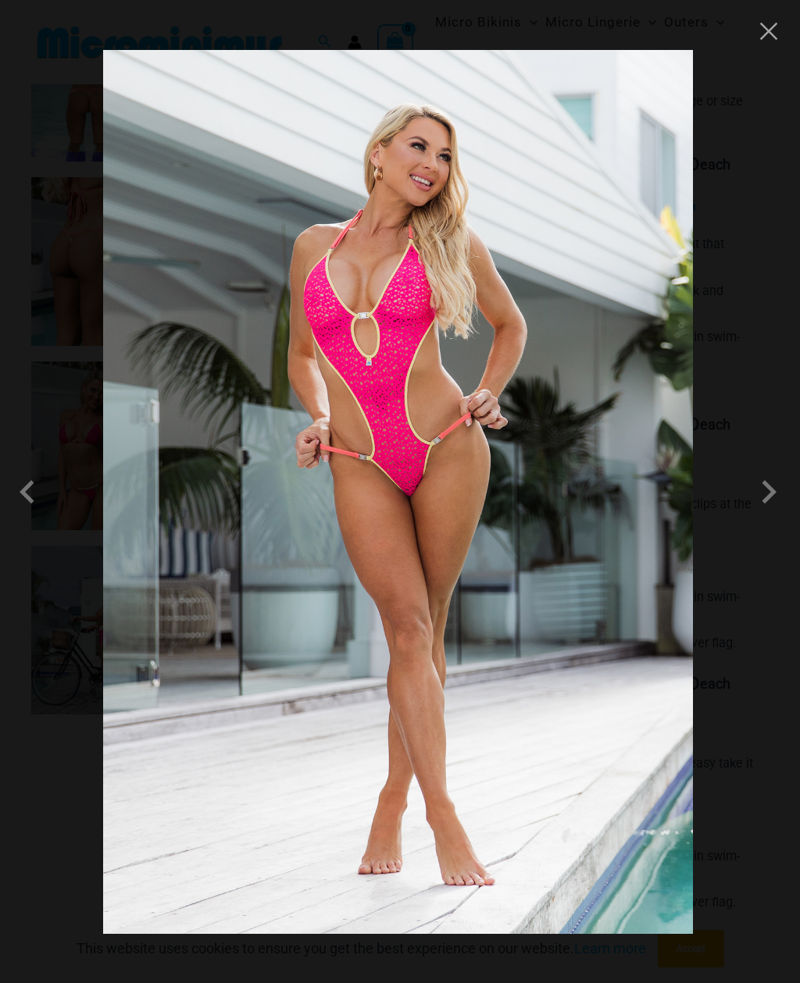
click at [781, 478] on span at bounding box center [768, 492] width 47 height 47
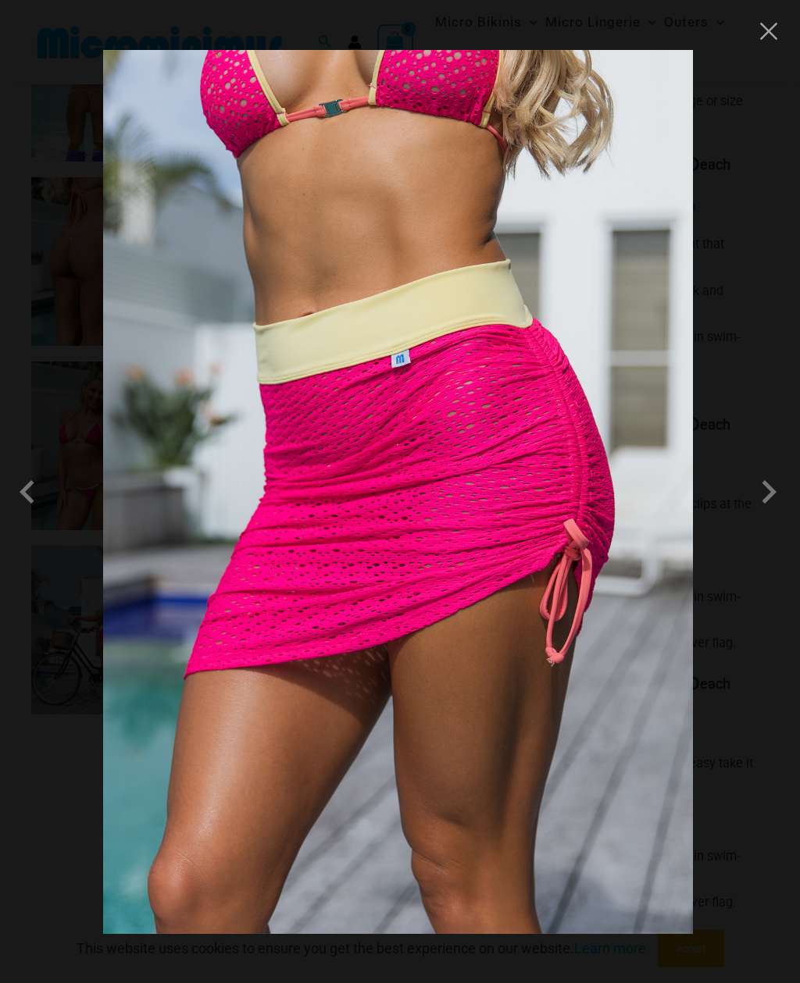
click at [775, 480] on span at bounding box center [768, 492] width 47 height 47
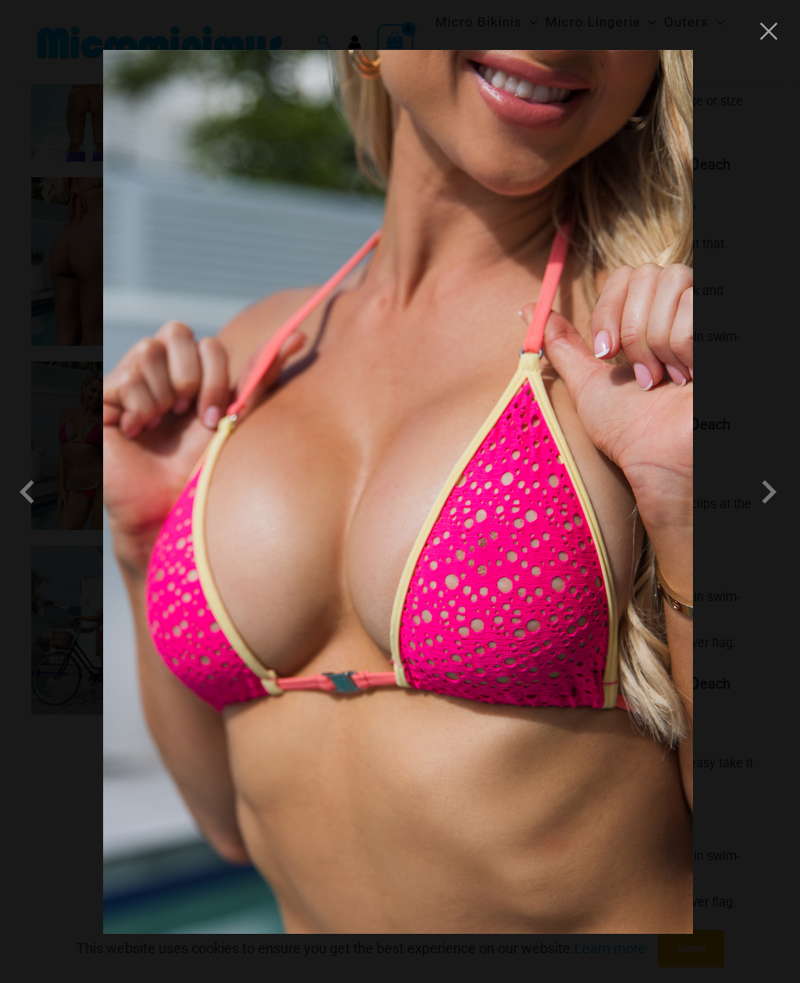
click at [776, 484] on span at bounding box center [768, 492] width 47 height 47
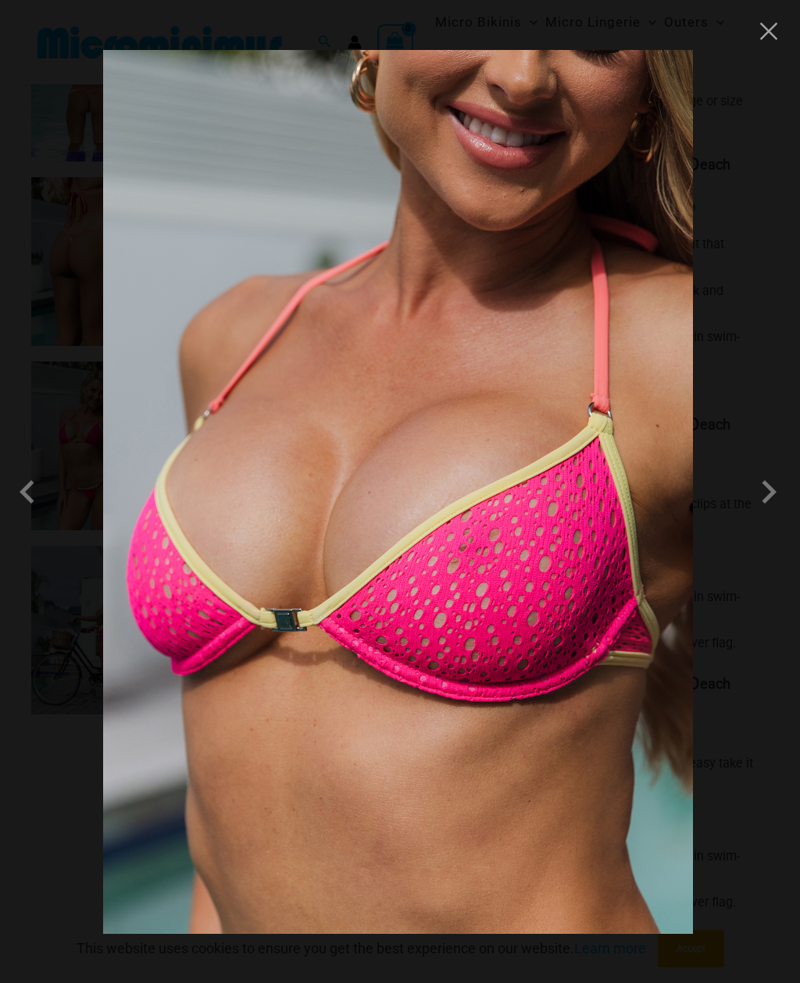
click at [780, 488] on span at bounding box center [768, 492] width 47 height 47
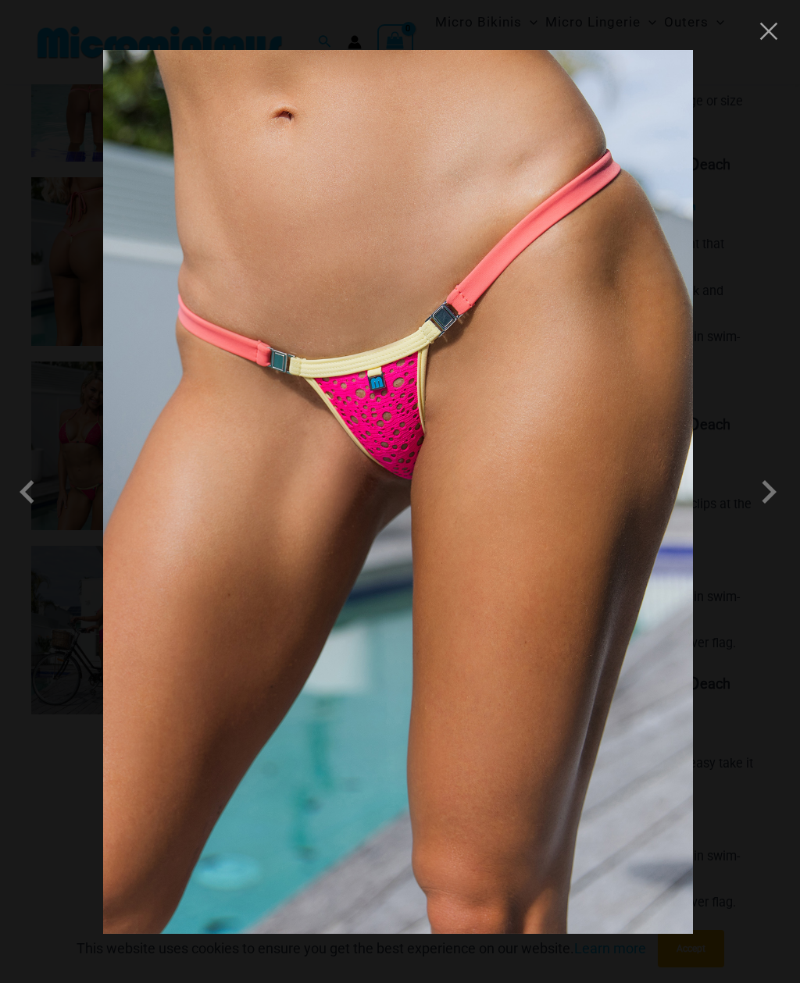
click at [780, 487] on span at bounding box center [768, 492] width 47 height 47
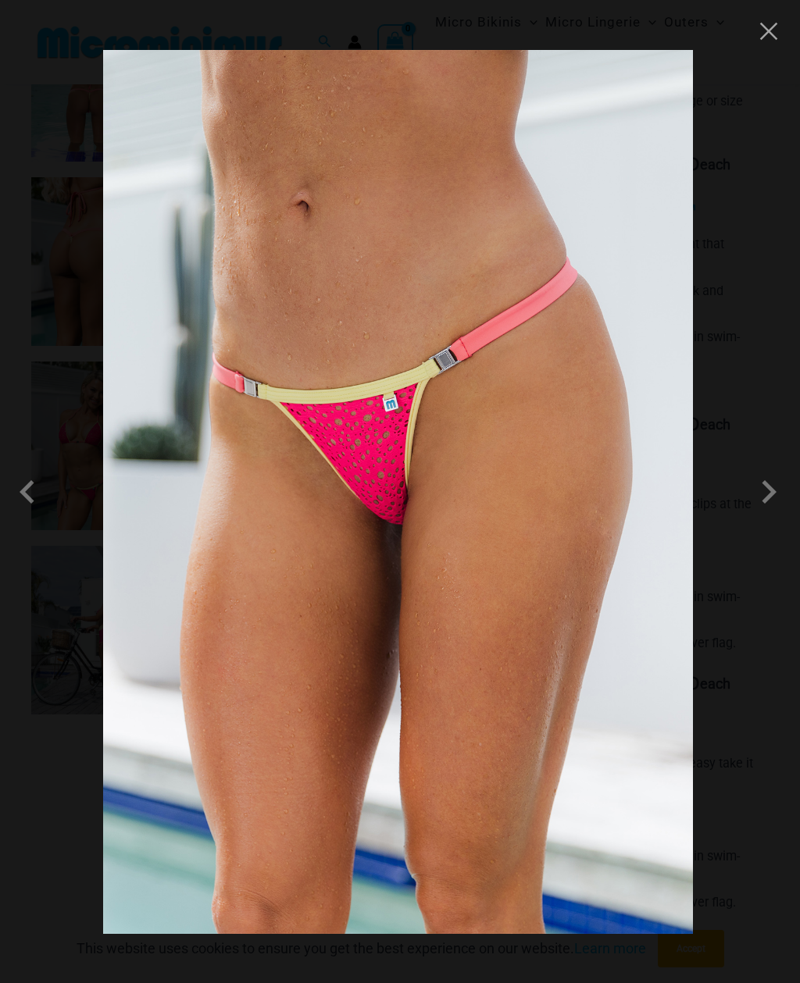
click at [782, 490] on span at bounding box center [768, 492] width 47 height 47
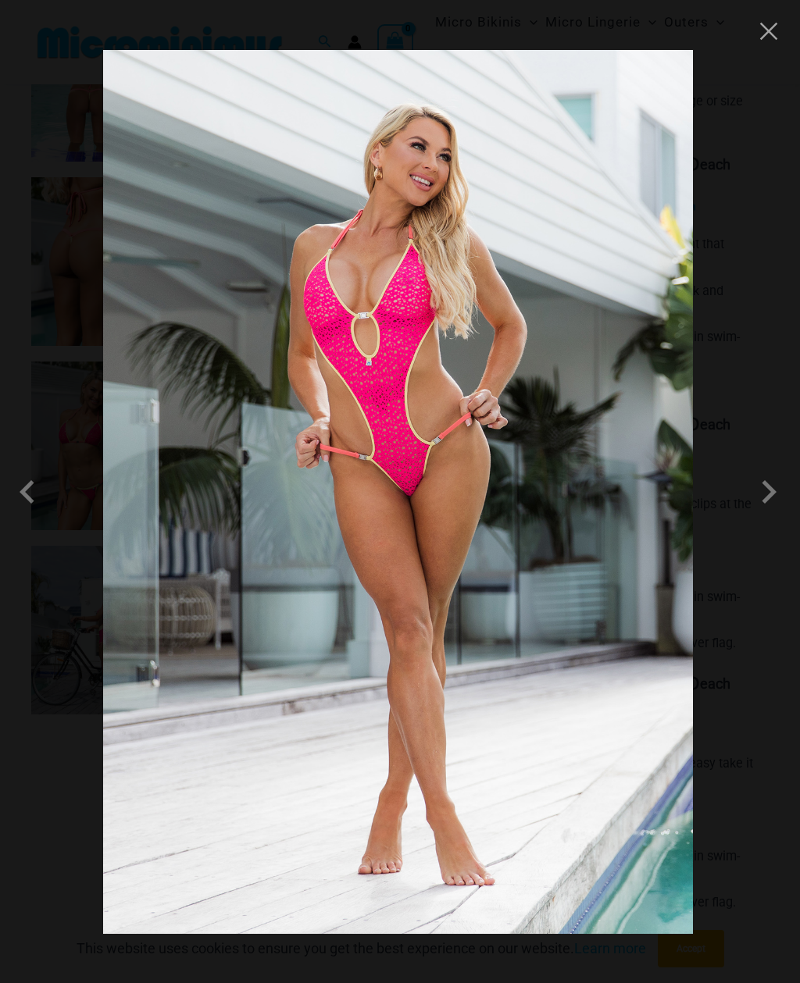
click at [773, 29] on button "Close" at bounding box center [768, 31] width 23 height 23
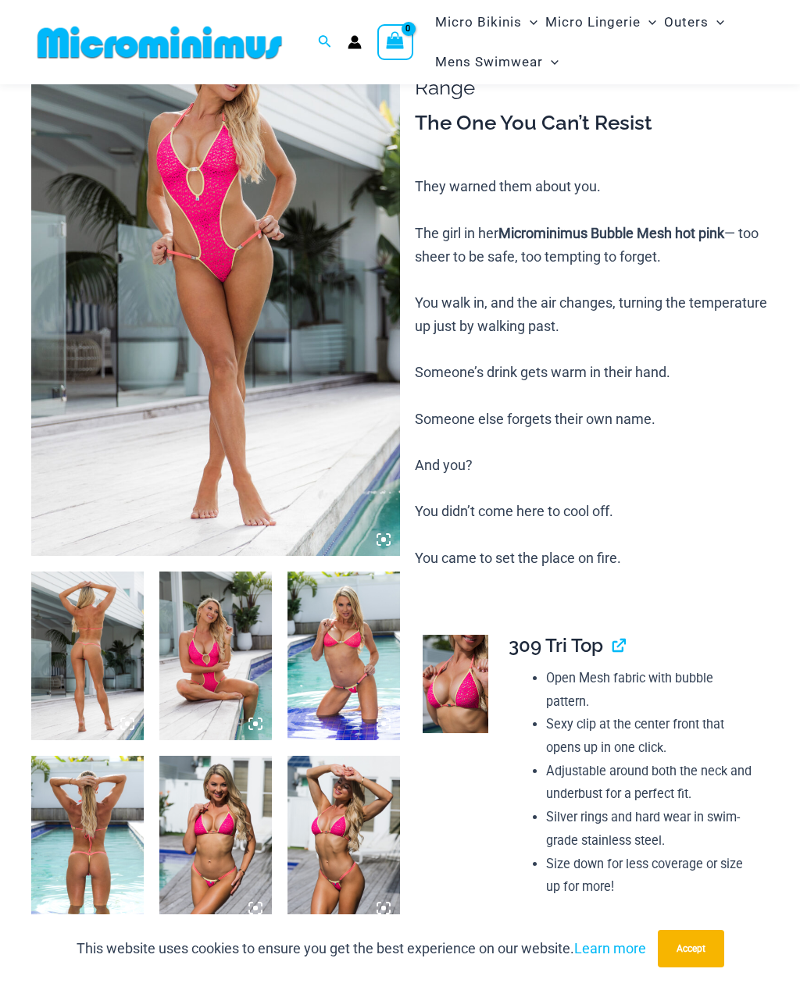
scroll to position [130, 0]
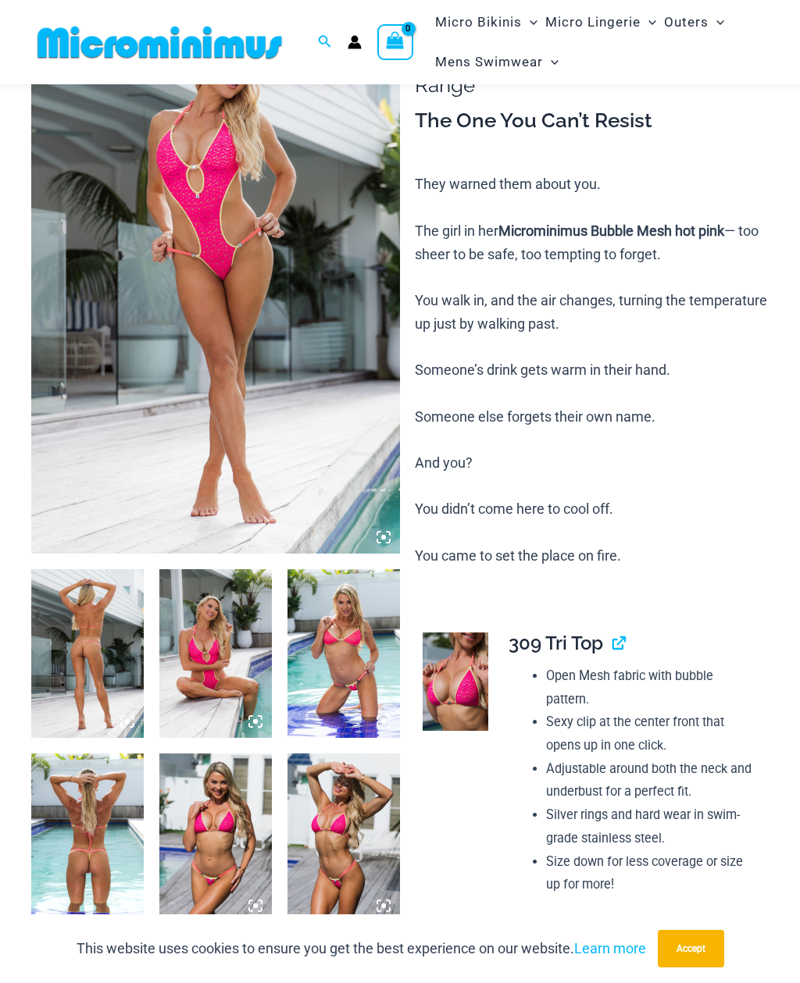
click at [386, 547] on img at bounding box center [215, 277] width 369 height 553
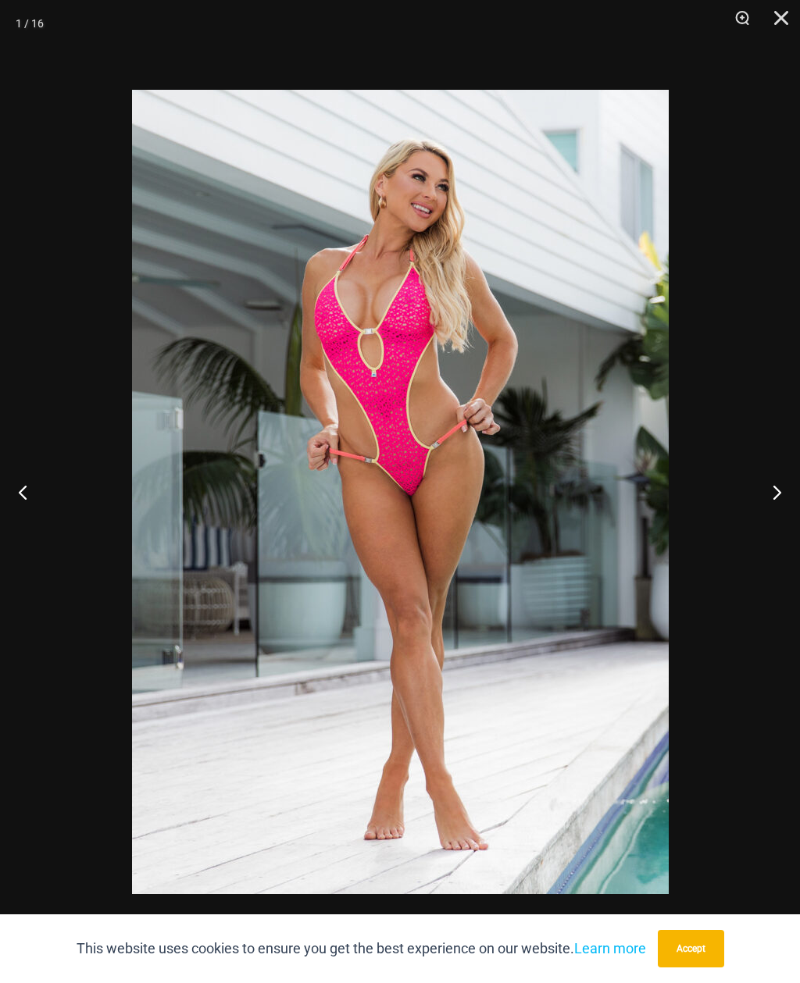
click at [781, 494] on button "Next" at bounding box center [770, 492] width 59 height 78
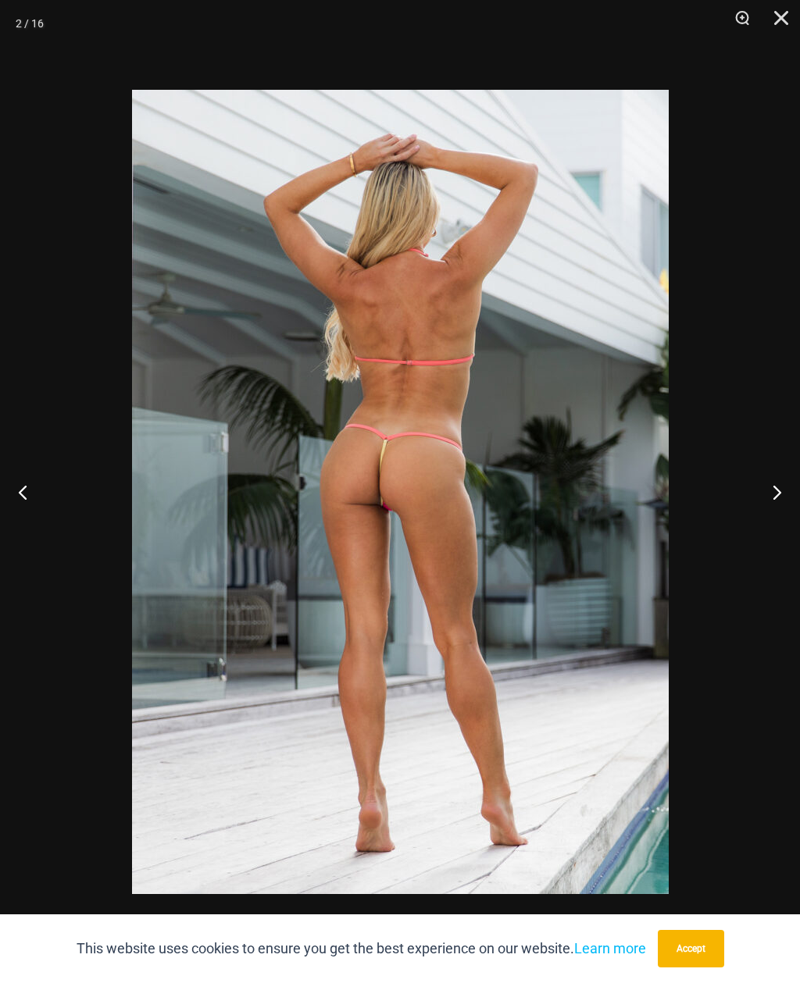
click at [29, 494] on button "Previous" at bounding box center [29, 492] width 59 height 78
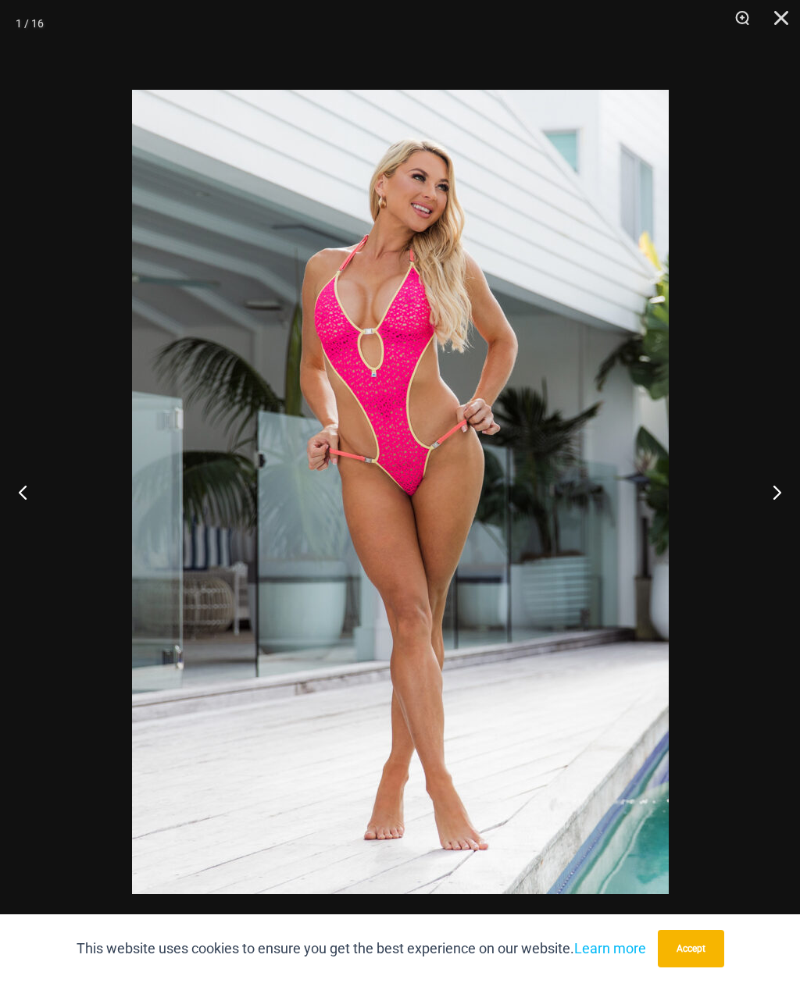
click at [780, 487] on button "Next" at bounding box center [770, 492] width 59 height 78
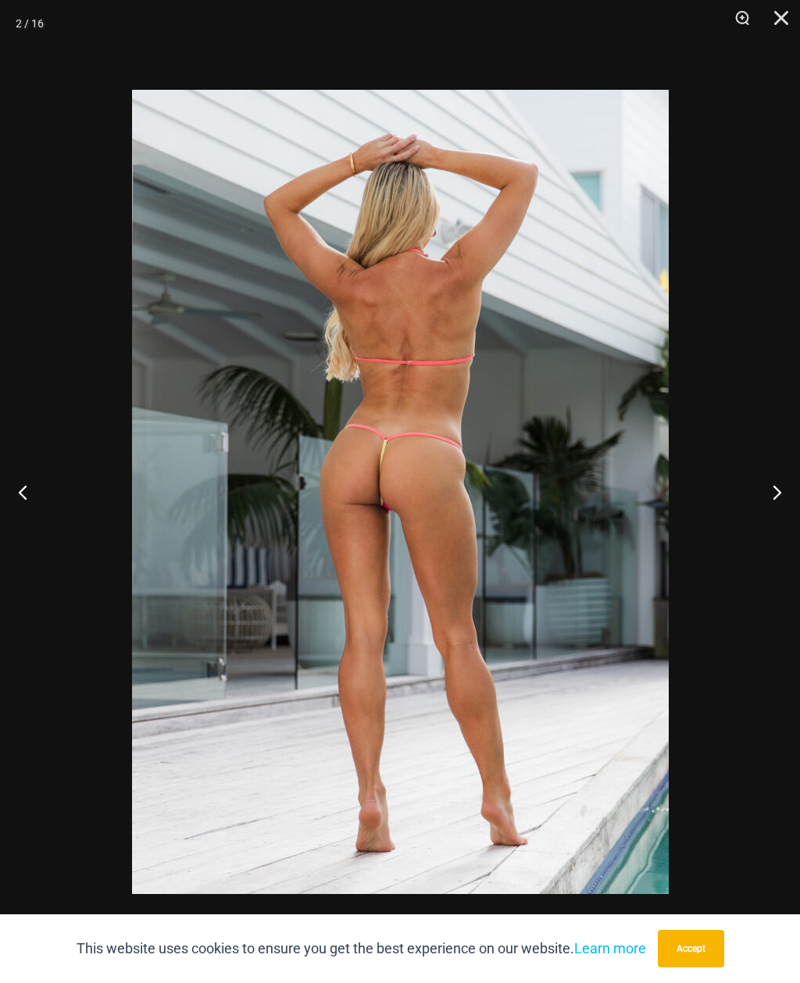
click at [784, 488] on button "Next" at bounding box center [770, 492] width 59 height 78
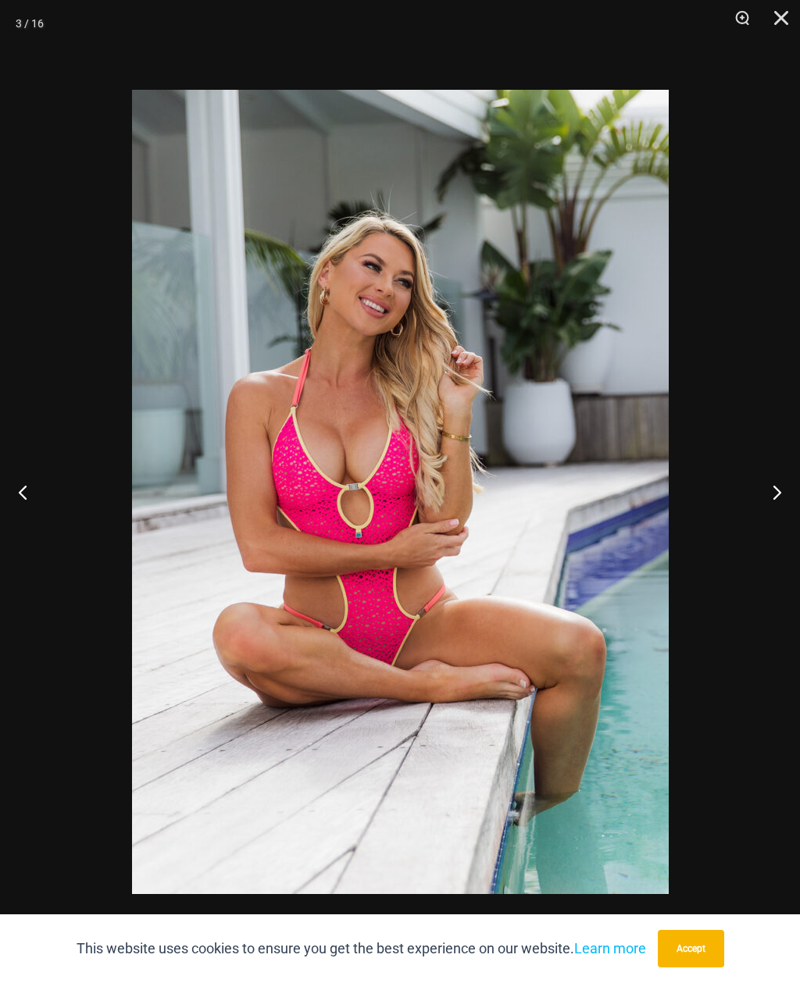
click at [782, 490] on button "Next" at bounding box center [770, 492] width 59 height 78
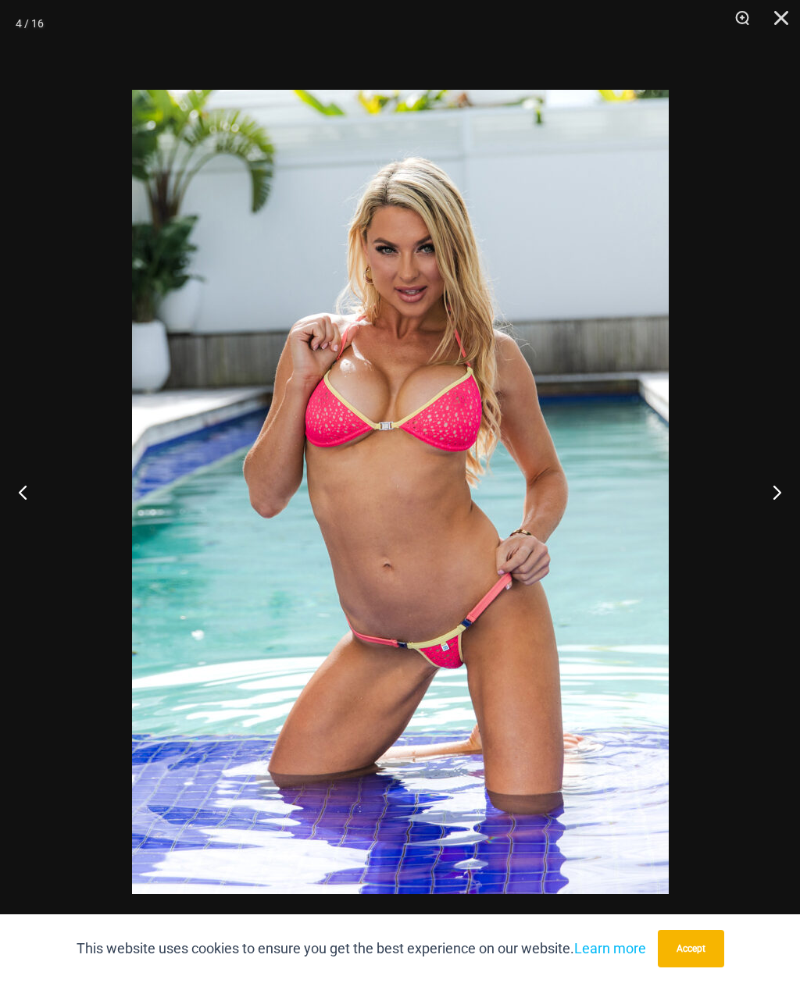
click at [778, 491] on button "Next" at bounding box center [770, 492] width 59 height 78
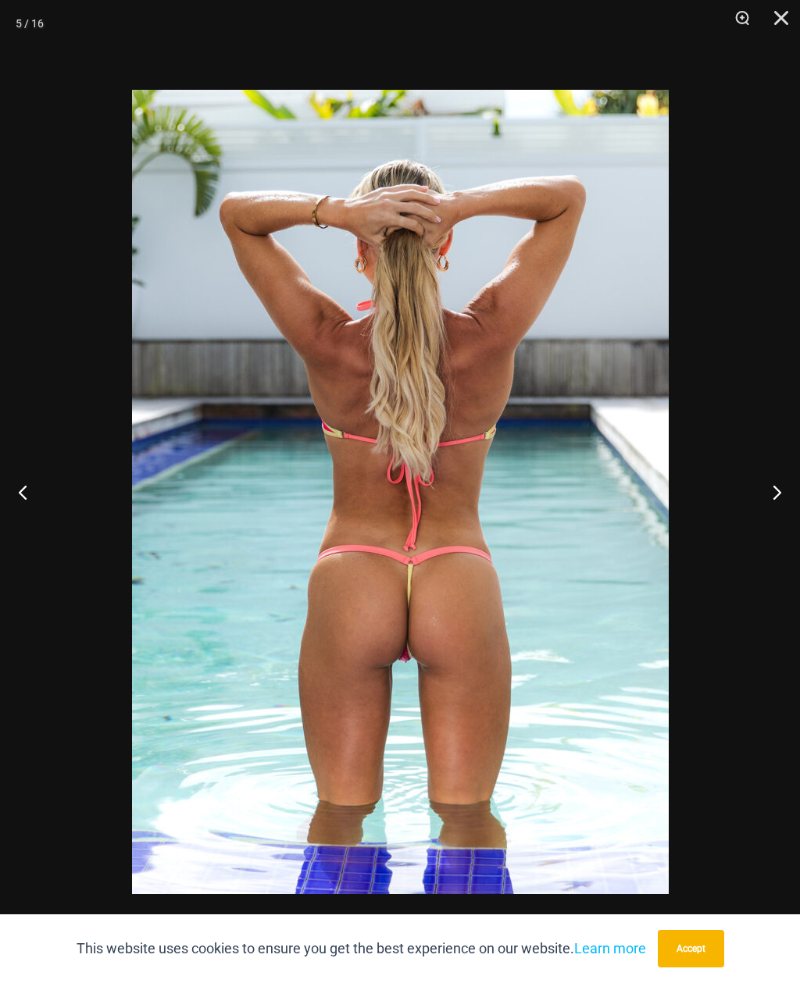
click at [780, 491] on button "Next" at bounding box center [770, 492] width 59 height 78
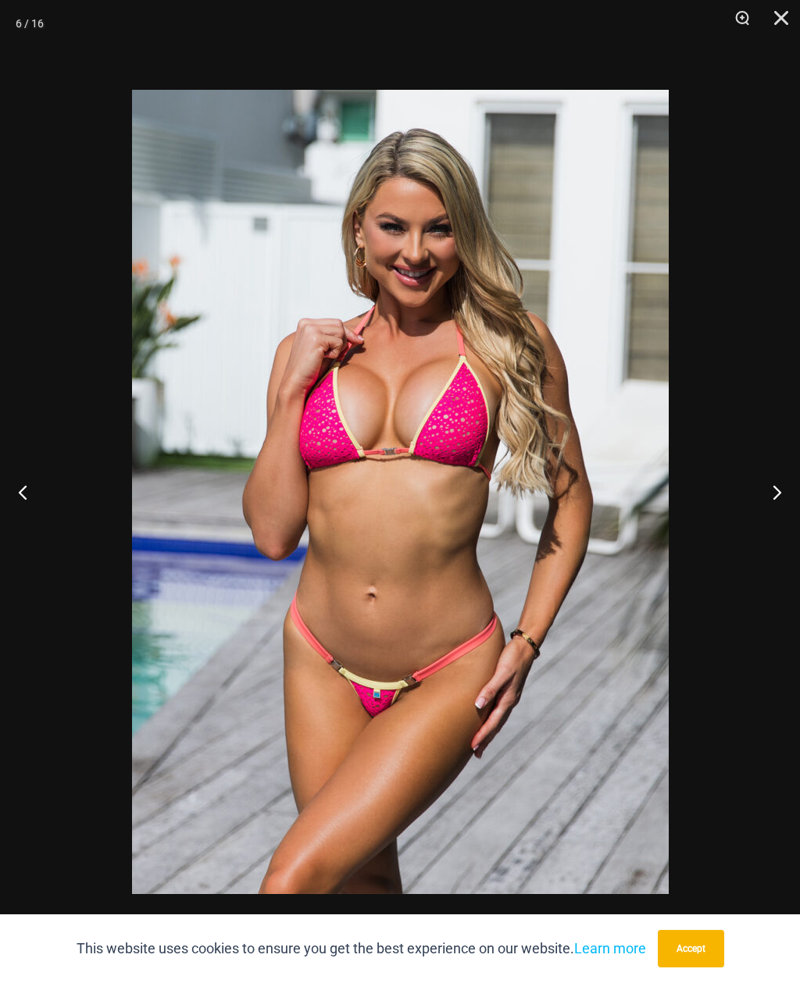
click at [781, 491] on button "Next" at bounding box center [770, 492] width 59 height 78
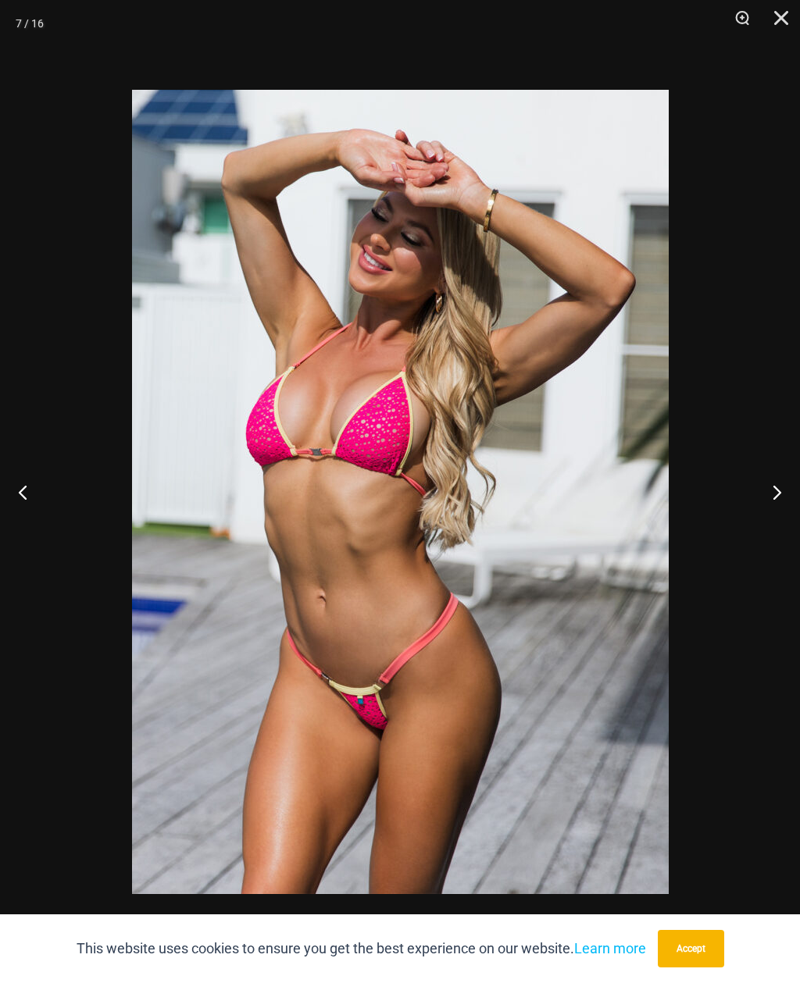
click at [782, 492] on button "Next" at bounding box center [770, 492] width 59 height 78
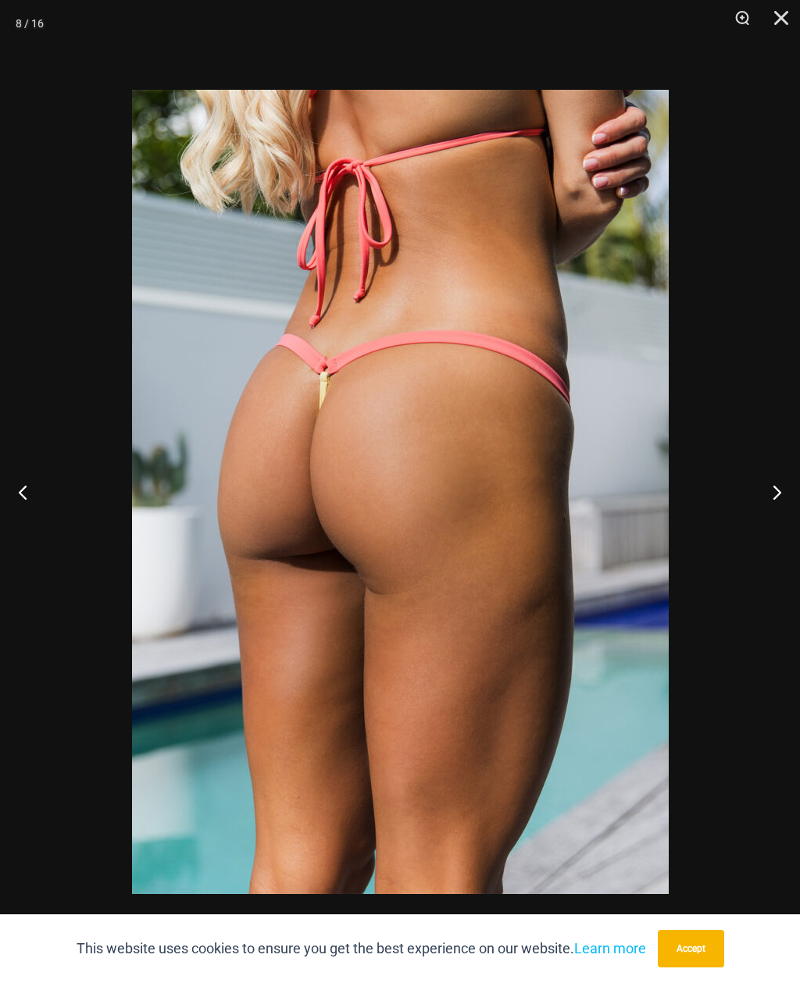
click at [790, 27] on button "Close" at bounding box center [775, 23] width 39 height 47
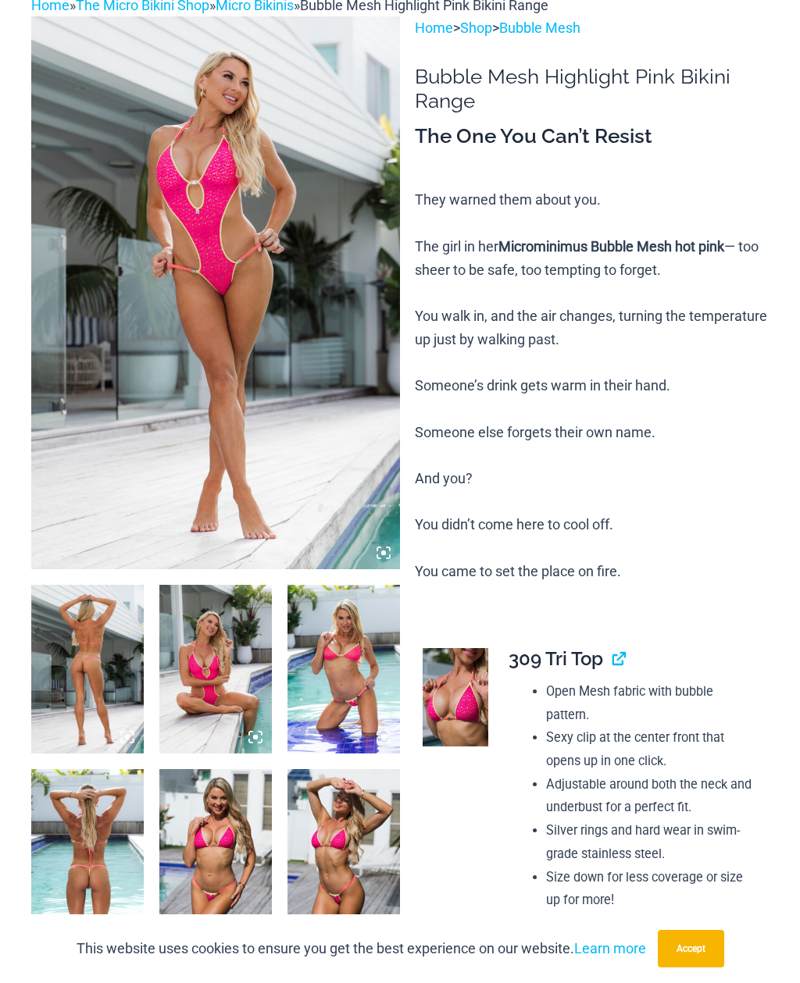
scroll to position [0, 0]
